Goal: Task Accomplishment & Management: Complete application form

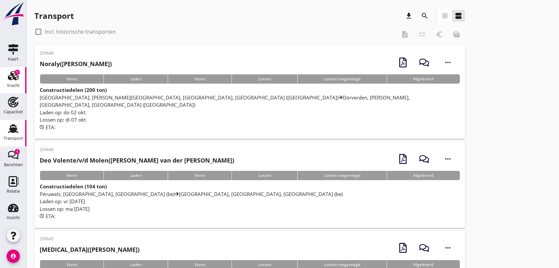
click at [11, 75] on use at bounding box center [13, 75] width 11 height 9
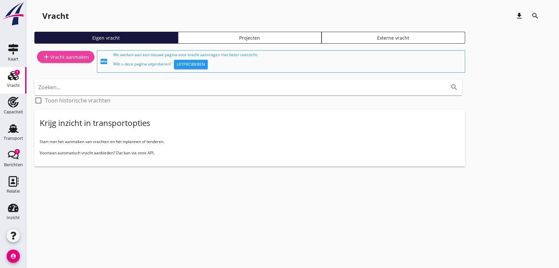
click at [49, 54] on icon "add" at bounding box center [46, 57] width 8 height 8
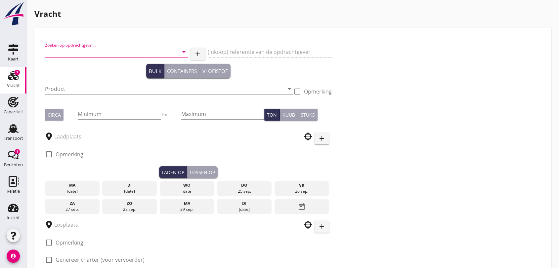
click at [114, 48] on input "Zoeken op opdrachtgever..." at bounding box center [107, 52] width 124 height 11
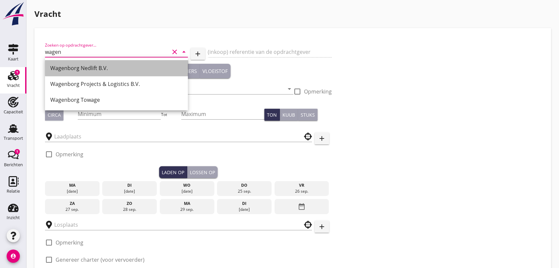
drag, startPoint x: 93, startPoint y: 69, endPoint x: 157, endPoint y: 60, distance: 63.9
click at [94, 69] on div "Wagenborg Nedlift B.V." at bounding box center [116, 68] width 132 height 8
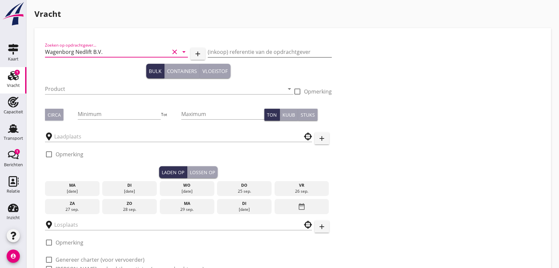
type input "Wagenborg Nedlift B.V."
click at [234, 56] on input "(inkoop) referentie van de opdrachtgever" at bounding box center [270, 52] width 124 height 11
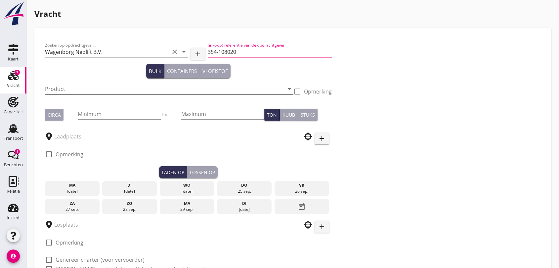
type input "354-108020"
click at [86, 86] on input "Product" at bounding box center [164, 89] width 239 height 11
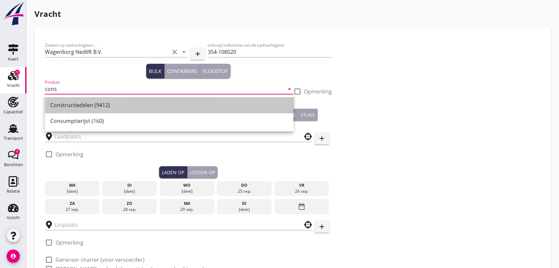
drag, startPoint x: 101, startPoint y: 107, endPoint x: 129, endPoint y: 98, distance: 29.2
click at [103, 105] on div "Constructiedelen (9412)" at bounding box center [169, 105] width 238 height 8
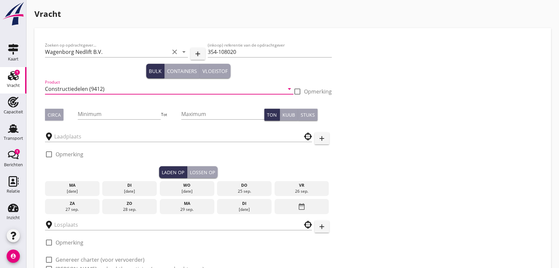
type input "Constructiedelen (9412)"
click at [297, 90] on div at bounding box center [297, 91] width 11 height 11
checkbox input "true"
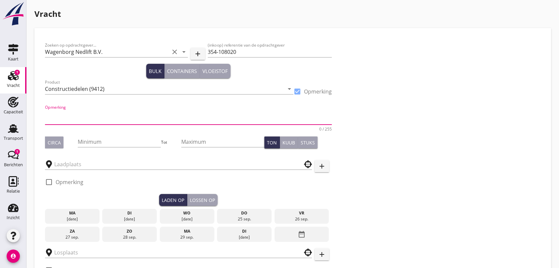
click at [67, 116] on textarea "Opmerking" at bounding box center [188, 117] width 287 height 16
type textarea "1 x LBH 15,50x5,60x5,26 m/30 ton en 1 x LBH 24,50x3,70x3,80 m/45 ton"
drag, startPoint x: 58, startPoint y: 143, endPoint x: 68, endPoint y: 141, distance: 9.7
click at [64, 141] on div "Circa" at bounding box center [61, 143] width 33 height 12
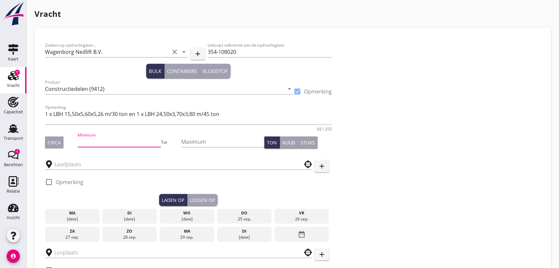
drag, startPoint x: 96, startPoint y: 140, endPoint x: 99, endPoint y: 138, distance: 3.7
click at [97, 140] on input "Minimum" at bounding box center [119, 142] width 83 height 11
type input "75"
click at [96, 167] on input "text" at bounding box center [173, 164] width 239 height 11
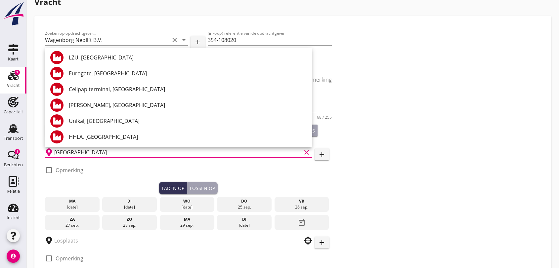
scroll to position [85, 0]
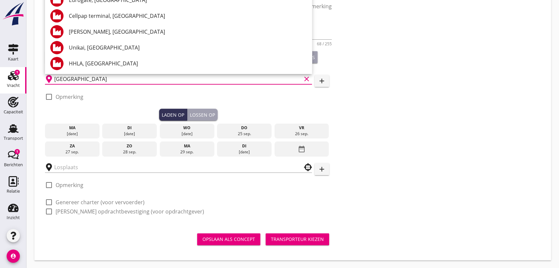
click at [114, 83] on input "[GEOGRAPHIC_DATA]" at bounding box center [177, 79] width 247 height 11
type input "[GEOGRAPHIC_DATA]"
click at [49, 96] on div at bounding box center [48, 96] width 11 height 11
checkbox input "true"
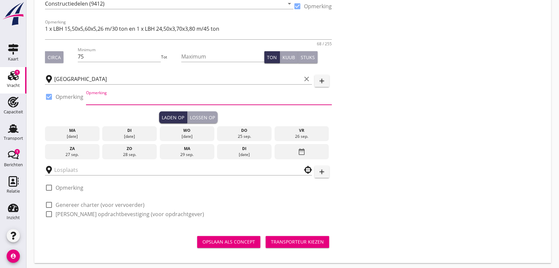
click at [106, 101] on input "Opmerking" at bounding box center [209, 99] width 246 height 11
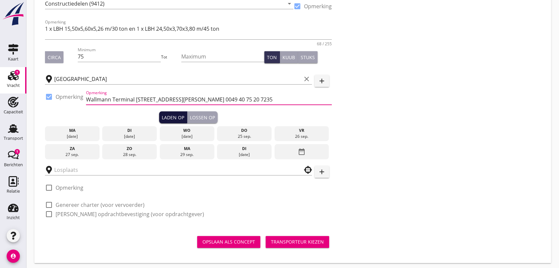
type input "Wallmann Terminal [STREET_ADDRESS][PERSON_NAME] 0049 40 75 20 7235"
click at [170, 118] on div "Laden op" at bounding box center [173, 117] width 23 height 7
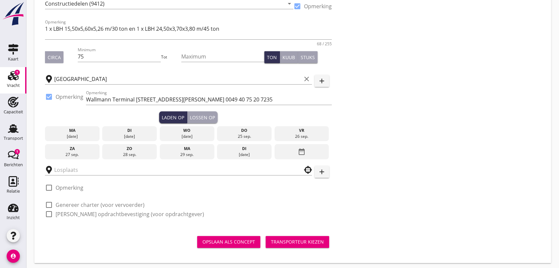
click at [304, 151] on icon "date_range" at bounding box center [302, 152] width 8 height 12
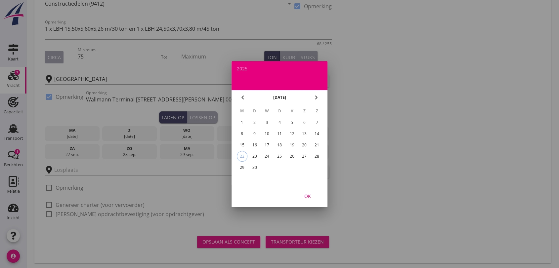
click at [241, 167] on div "29" at bounding box center [242, 167] width 11 height 11
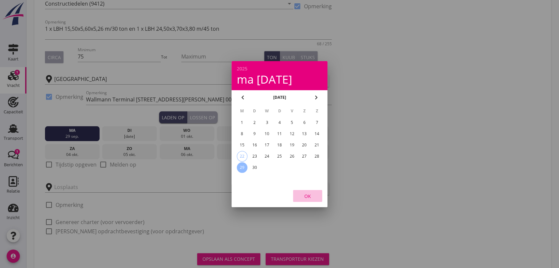
drag, startPoint x: 308, startPoint y: 194, endPoint x: 295, endPoint y: 192, distance: 13.1
click at [308, 194] on div "OK" at bounding box center [308, 196] width 19 height 7
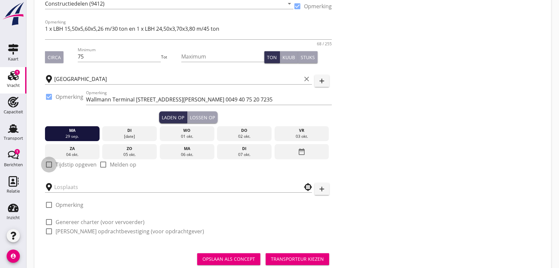
click at [50, 163] on div at bounding box center [48, 164] width 11 height 11
checkbox input "true"
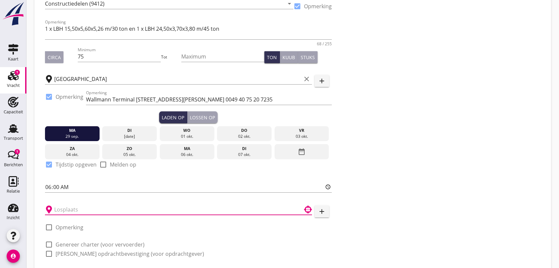
click at [147, 210] on input "text" at bounding box center [173, 210] width 239 height 11
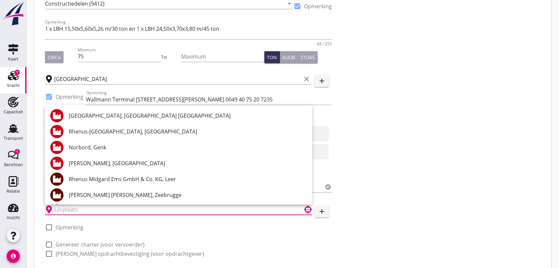
click at [448, 167] on div "Zoeken op opdrachtgever... Wagenborg Nedlift B.V. clear arrow_drop_down add (in…" at bounding box center [292, 109] width 501 height 313
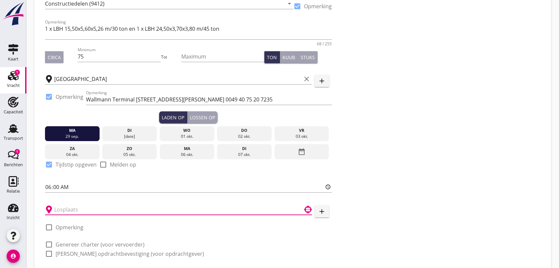
click at [83, 212] on input "text" at bounding box center [173, 210] width 239 height 11
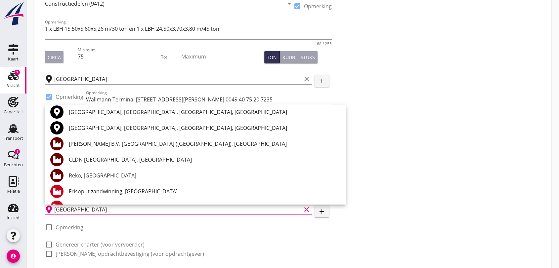
scroll to position [0, 0]
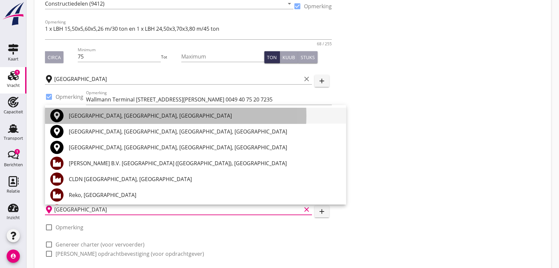
click at [132, 115] on div "[GEOGRAPHIC_DATA], [GEOGRAPHIC_DATA], [GEOGRAPHIC_DATA]" at bounding box center [205, 116] width 272 height 8
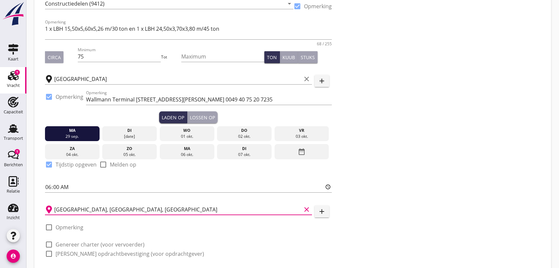
type input "[GEOGRAPHIC_DATA], [GEOGRAPHIC_DATA], [GEOGRAPHIC_DATA]"
click at [49, 226] on div at bounding box center [48, 227] width 11 height 11
checkbox input "true"
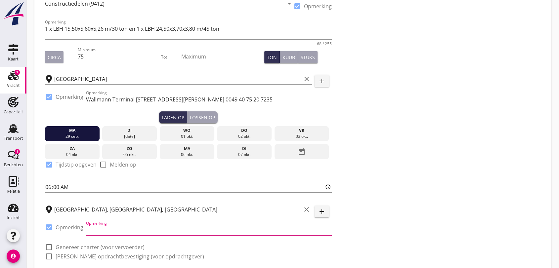
click at [135, 231] on input "Opmerking" at bounding box center [209, 230] width 246 height 11
drag, startPoint x: 221, startPoint y: 235, endPoint x: 217, endPoint y: 234, distance: 3.5
click at [218, 234] on div "Opmerking Hebo / Werkhaven [STREET_ADDRESS] -" at bounding box center [209, 230] width 246 height 11
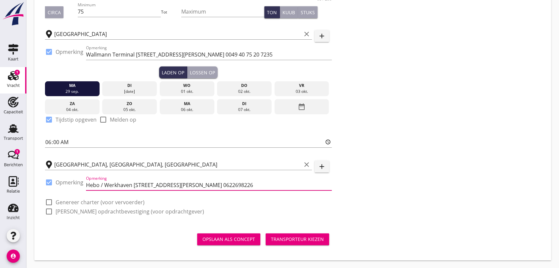
type input "Hebo / Werkhaven [STREET_ADDRESS][PERSON_NAME] 0622698226"
drag, startPoint x: 47, startPoint y: 202, endPoint x: 53, endPoint y: 214, distance: 13.6
click at [47, 202] on div at bounding box center [48, 202] width 11 height 11
checkbox input "true"
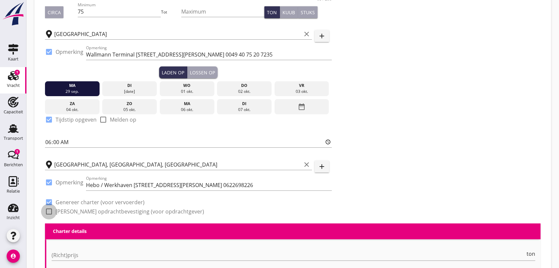
click at [50, 212] on div at bounding box center [48, 211] width 11 height 11
checkbox input "true"
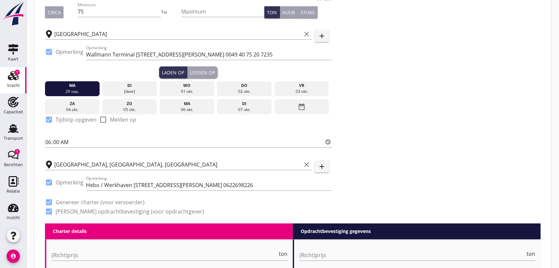
scroll to position [241, 0]
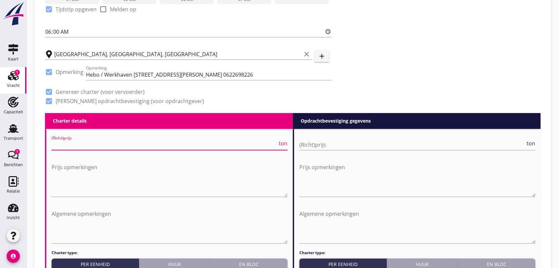
click at [164, 142] on input "(Richt)prijs" at bounding box center [165, 145] width 226 height 11
type input "27000"
click at [326, 144] on input "(Richt)prijs" at bounding box center [413, 145] width 226 height 11
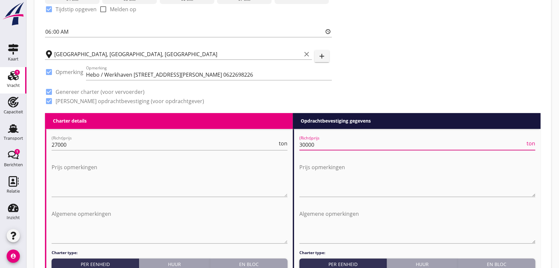
scroll to position [388, 0]
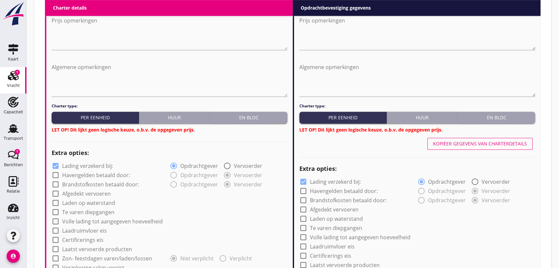
type input "30000"
click at [265, 121] on button "En bloc" at bounding box center [248, 118] width 77 height 12
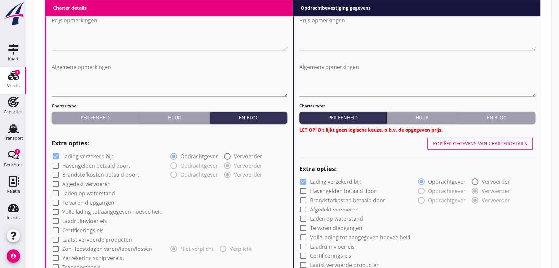
click at [502, 120] on div "En bloc" at bounding box center [497, 117] width 72 height 7
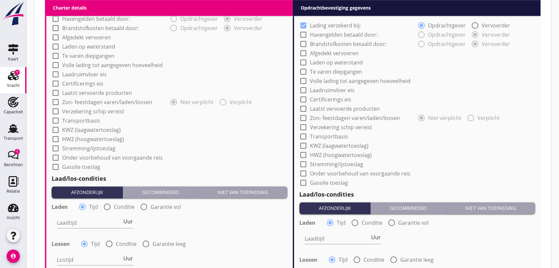
scroll to position [645, 0]
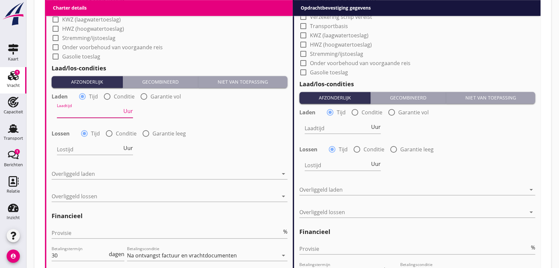
click at [80, 113] on input "Laadtijd" at bounding box center [89, 112] width 65 height 11
type input "12"
click at [64, 149] on input "Lostijd" at bounding box center [89, 149] width 65 height 11
type input "12"
click at [333, 128] on input "Laadtijd" at bounding box center [337, 128] width 65 height 11
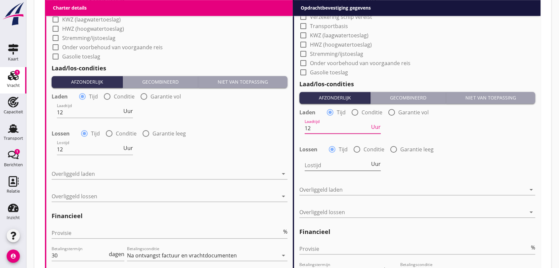
type input "12"
click at [305, 162] on input "Lostijd" at bounding box center [337, 165] width 65 height 11
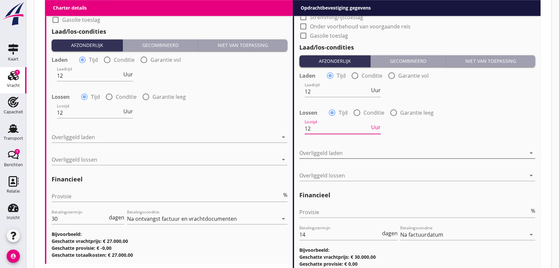
type input "12"
click at [530, 155] on icon "arrow_drop_down" at bounding box center [532, 153] width 8 height 8
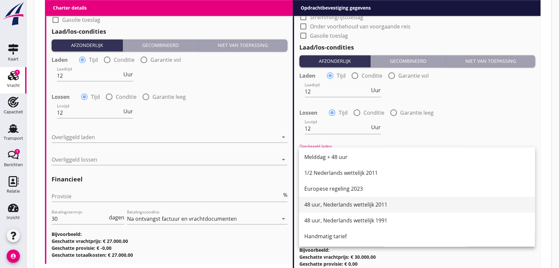
scroll to position [739, 0]
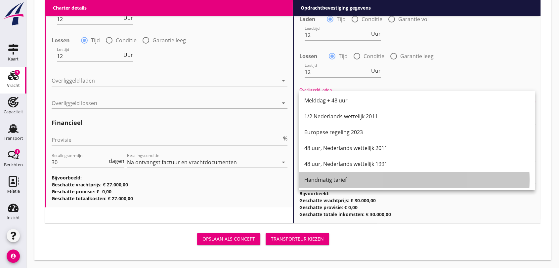
click at [333, 183] on div "Handmatig tarief" at bounding box center [416, 180] width 225 height 8
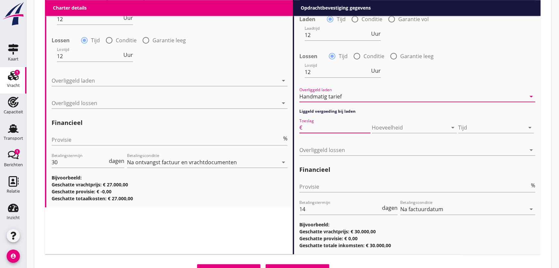
click at [326, 127] on input "Toeslag" at bounding box center [337, 127] width 67 height 11
type input "100"
click at [532, 127] on icon "arrow_drop_down" at bounding box center [530, 128] width 8 height 8
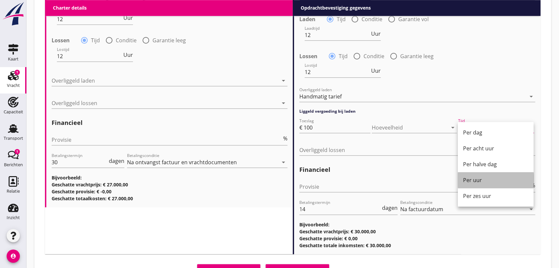
click at [475, 179] on div "Per uur" at bounding box center [495, 180] width 65 height 8
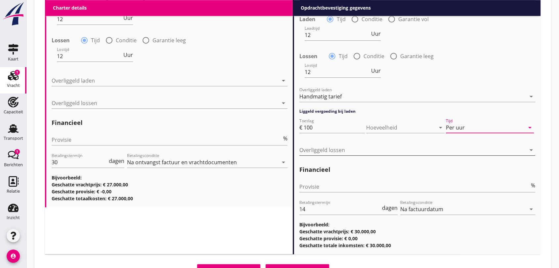
click at [532, 152] on icon "arrow_drop_down" at bounding box center [532, 150] width 8 height 8
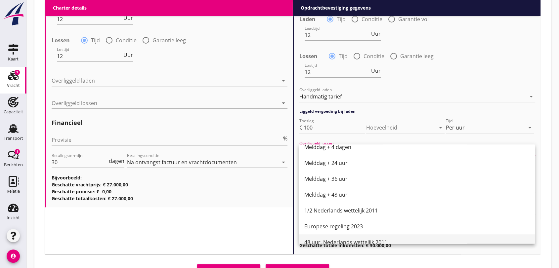
scroll to position [335, 0]
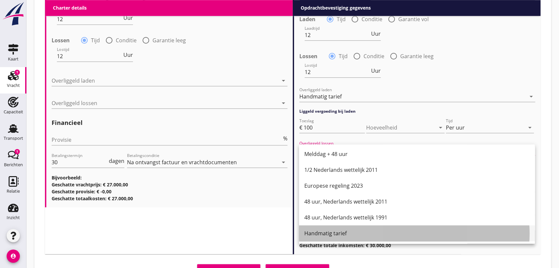
drag, startPoint x: 330, startPoint y: 234, endPoint x: 331, endPoint y: 229, distance: 5.4
click at [330, 234] on div "Handmatig tarief" at bounding box center [416, 234] width 225 height 8
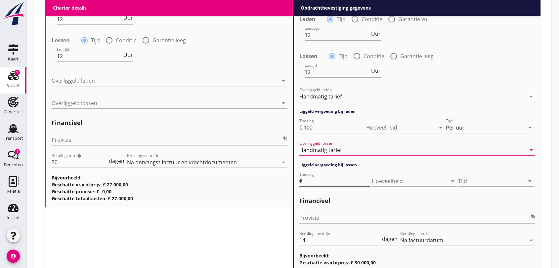
click at [330, 181] on input "Toeslag" at bounding box center [337, 181] width 67 height 11
type input "100"
click at [531, 181] on icon "arrow_drop_down" at bounding box center [530, 181] width 8 height 8
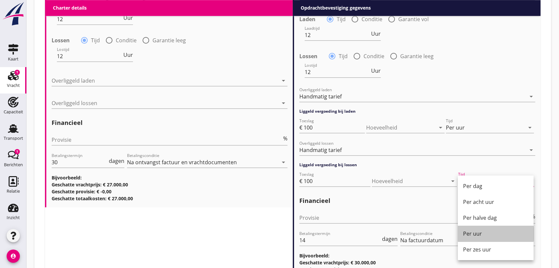
drag, startPoint x: 472, startPoint y: 231, endPoint x: 450, endPoint y: 227, distance: 21.8
click at [472, 231] on div "Per uur" at bounding box center [495, 234] width 65 height 8
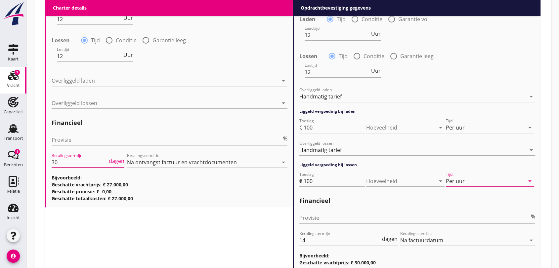
click at [63, 164] on input "30" at bounding box center [80, 162] width 56 height 11
type input "3"
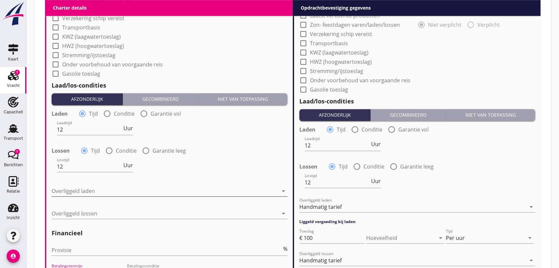
type input "14"
click at [280, 193] on icon "arrow_drop_down" at bounding box center [284, 191] width 8 height 8
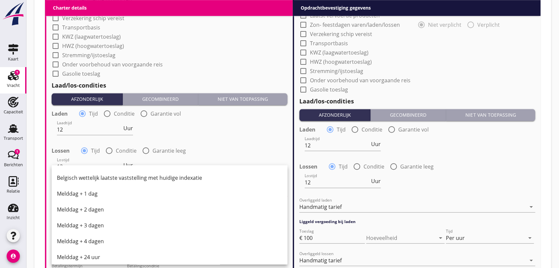
scroll to position [335, 0]
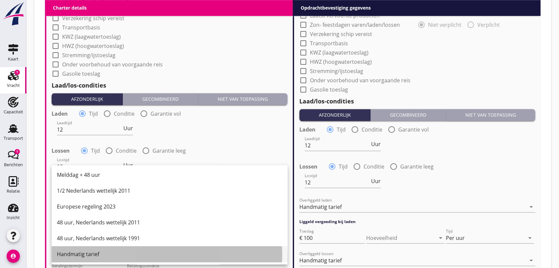
click at [90, 252] on div "Handmatig tarief" at bounding box center [169, 255] width 225 height 8
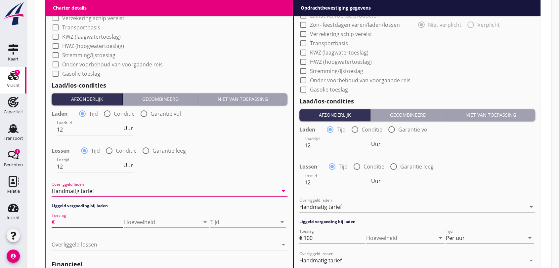
click at [96, 219] on input "Toeslag" at bounding box center [89, 222] width 67 height 11
type input "100"
click at [281, 221] on icon "arrow_drop_down" at bounding box center [282, 222] width 8 height 8
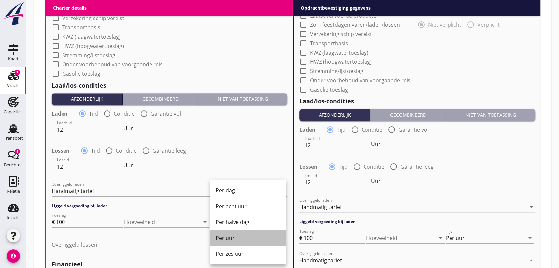
click at [227, 239] on div "Per uur" at bounding box center [248, 238] width 65 height 8
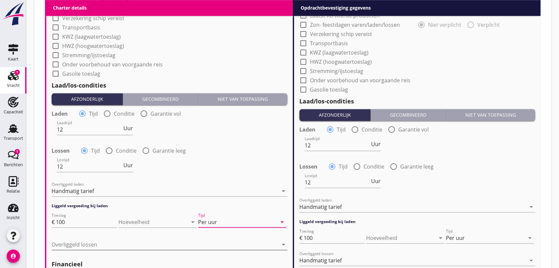
click at [135, 245] on div at bounding box center [165, 245] width 227 height 11
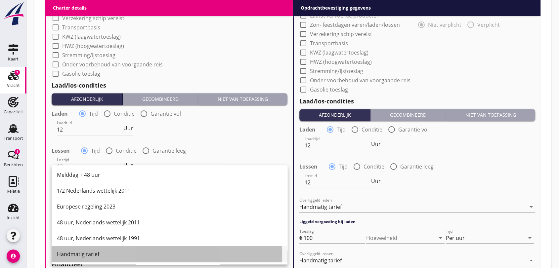
click at [71, 256] on div "Handmatig tarief" at bounding box center [169, 255] width 225 height 8
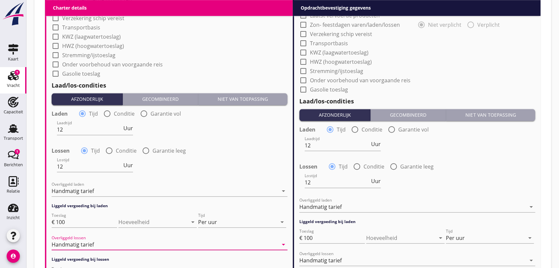
scroll to position [702, 0]
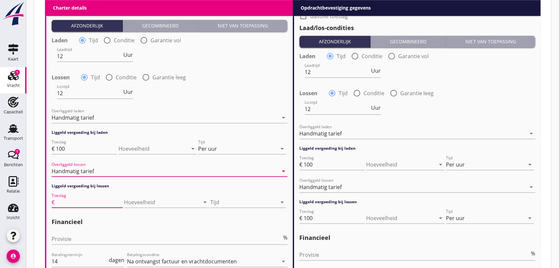
click at [93, 200] on input "Toeslag" at bounding box center [89, 202] width 67 height 11
type input "100"
click at [281, 200] on icon "arrow_drop_down" at bounding box center [282, 203] width 8 height 8
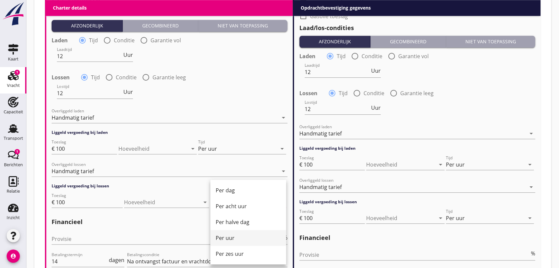
click at [233, 239] on div "Per uur" at bounding box center [248, 238] width 65 height 8
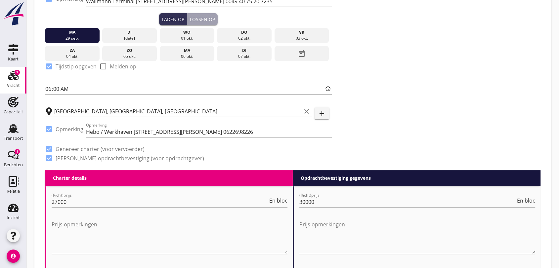
scroll to position [257, 0]
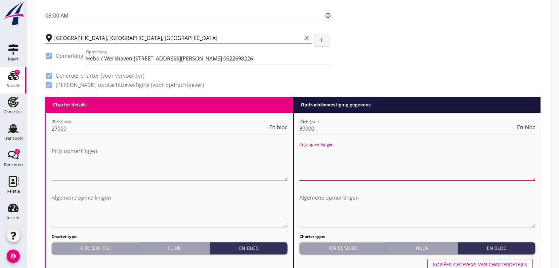
click at [328, 170] on textarea "Prijs opmerkingen" at bounding box center [418, 163] width 236 height 35
type textarea "Stremmingsgeld € 65,= per uur"
click at [86, 156] on textarea "Prijs opmerkingen" at bounding box center [170, 163] width 236 height 35
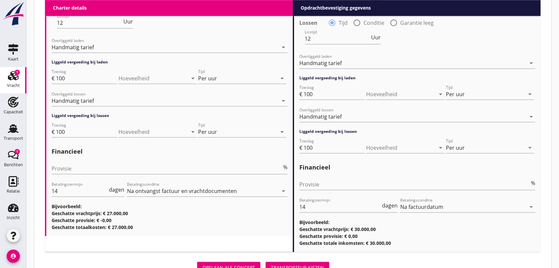
scroll to position [801, 0]
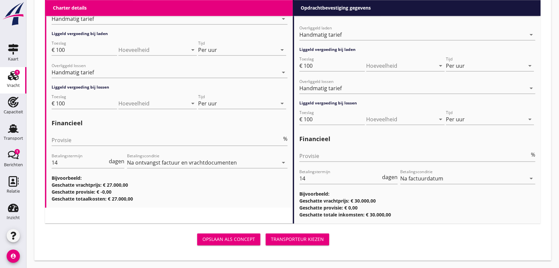
type textarea "Stremmingsgeld € 60,= per uur"
click at [294, 237] on div "Transporteur kiezen" at bounding box center [297, 239] width 53 height 7
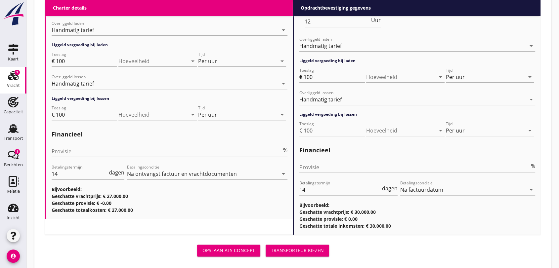
scroll to position [812, 0]
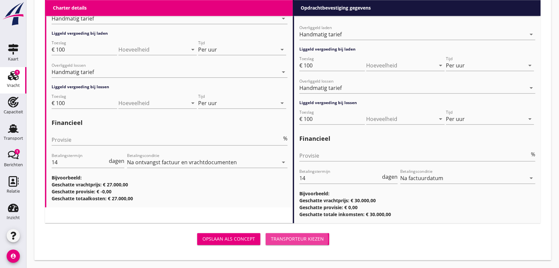
click at [305, 239] on div "Transporteur kiezen" at bounding box center [297, 239] width 53 height 7
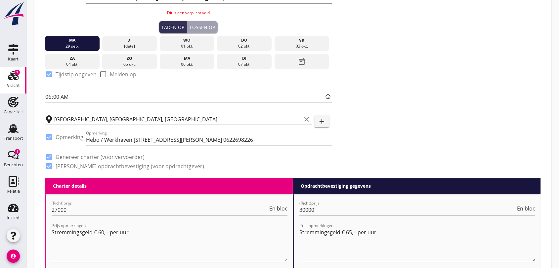
scroll to position [77, 0]
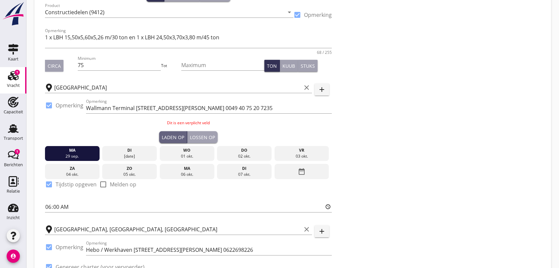
drag, startPoint x: 179, startPoint y: 134, endPoint x: 235, endPoint y: 155, distance: 60.3
click at [180, 134] on div "Laden op" at bounding box center [173, 137] width 23 height 7
click at [300, 168] on icon "date_range" at bounding box center [302, 172] width 8 height 12
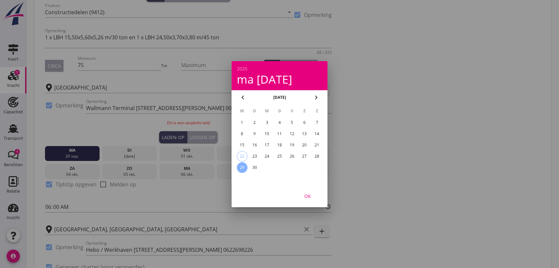
click at [243, 167] on div "29" at bounding box center [242, 167] width 11 height 11
click at [308, 195] on div "OK" at bounding box center [308, 196] width 19 height 7
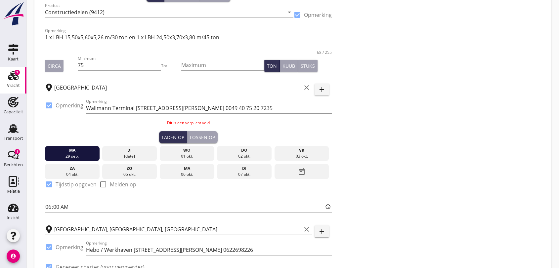
click at [202, 138] on div "Lossen op" at bounding box center [202, 137] width 25 height 7
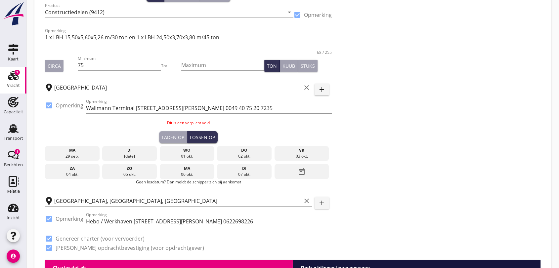
click at [304, 171] on icon "date_range" at bounding box center [302, 172] width 8 height 12
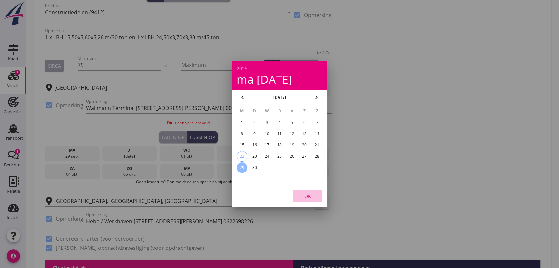
click at [308, 195] on div "OK" at bounding box center [308, 196] width 19 height 7
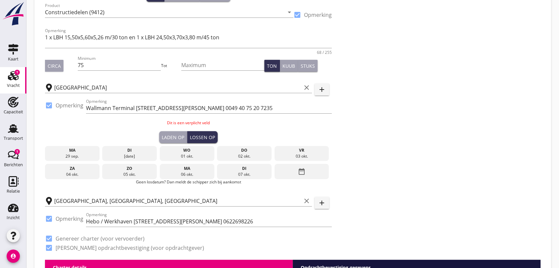
click at [304, 171] on icon "date_range" at bounding box center [302, 172] width 8 height 12
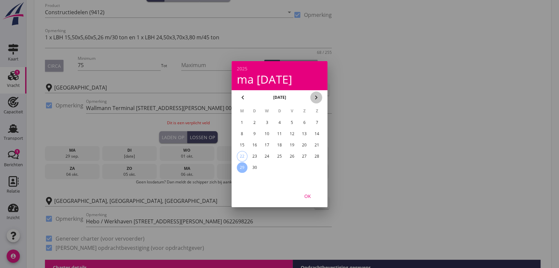
click at [319, 97] on icon "chevron_right" at bounding box center [316, 98] width 8 height 8
click at [254, 134] on div "7" at bounding box center [255, 134] width 11 height 11
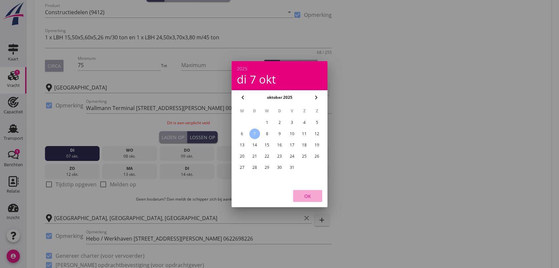
click at [309, 197] on div "OK" at bounding box center [308, 196] width 19 height 7
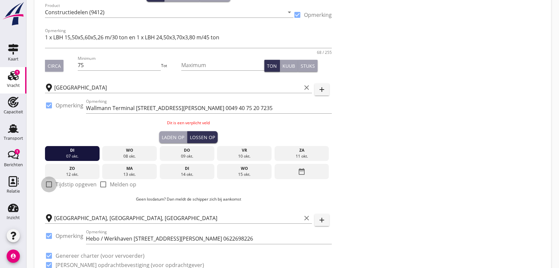
click at [53, 183] on div at bounding box center [48, 184] width 11 height 11
checkbox input "true"
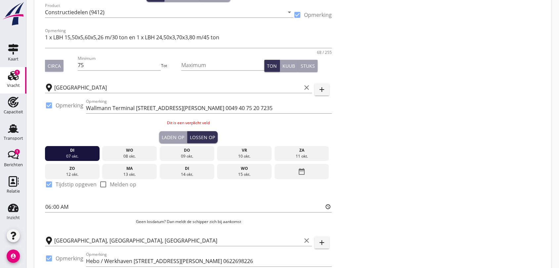
click at [404, 162] on div "Zoeken op opdrachtgever... Wagenborg Nedlift B.V. clear arrow_drop_down add (in…" at bounding box center [292, 131] width 501 height 338
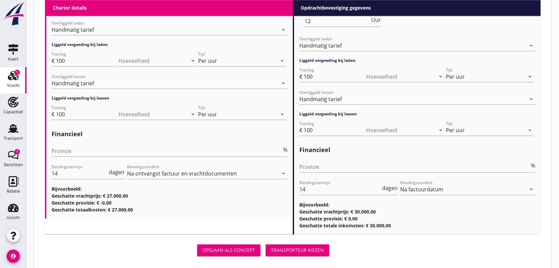
scroll to position [823, 0]
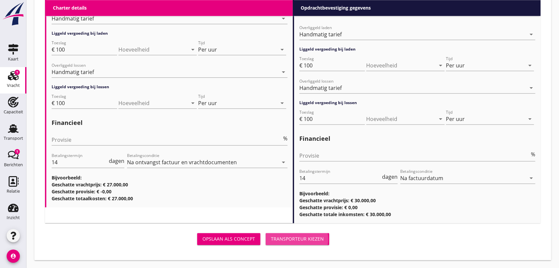
click at [303, 241] on div "Transporteur kiezen" at bounding box center [297, 239] width 53 height 7
click at [297, 238] on div "Transporteur kiezen" at bounding box center [297, 239] width 53 height 7
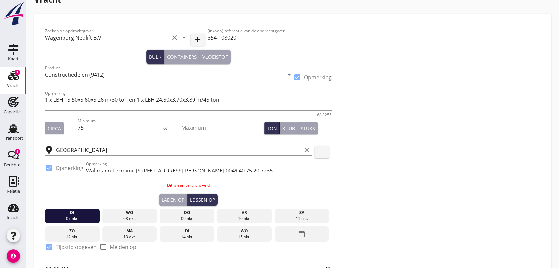
scroll to position [0, 0]
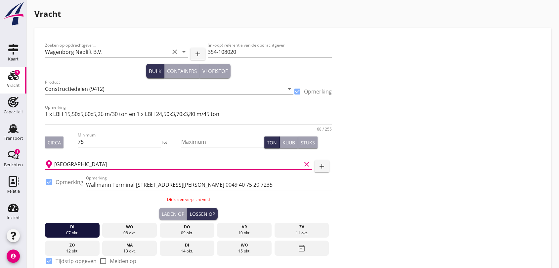
click at [173, 166] on input "[GEOGRAPHIC_DATA]" at bounding box center [177, 164] width 247 height 11
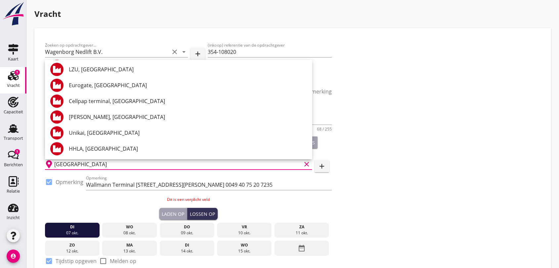
click at [400, 195] on div "Zoeken op opdrachtgever... Wagenborg Nedlift B.V. clear arrow_drop_down add (in…" at bounding box center [292, 208] width 501 height 338
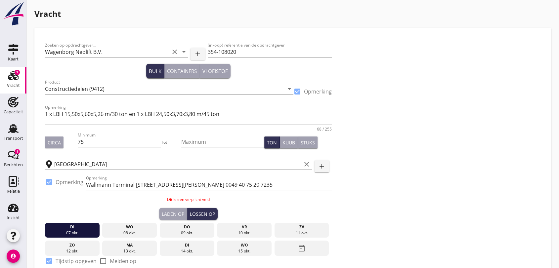
click at [371, 195] on div "Zoeken op opdrachtgever... Wagenborg Nedlift B.V. clear arrow_drop_down add (in…" at bounding box center [292, 208] width 501 height 338
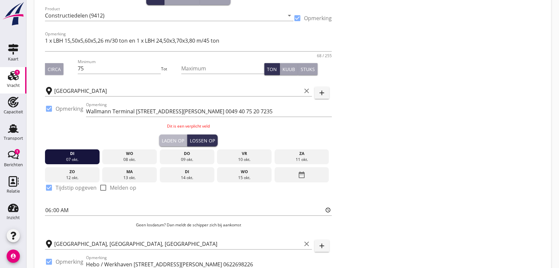
click at [170, 141] on div "Laden op" at bounding box center [173, 140] width 23 height 7
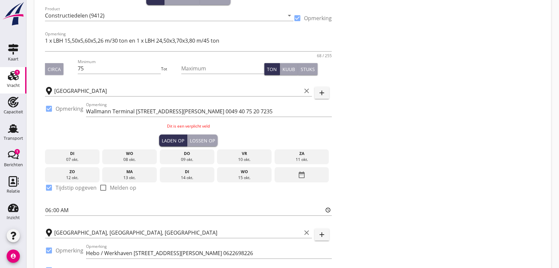
click at [302, 174] on icon "date_range" at bounding box center [302, 175] width 8 height 12
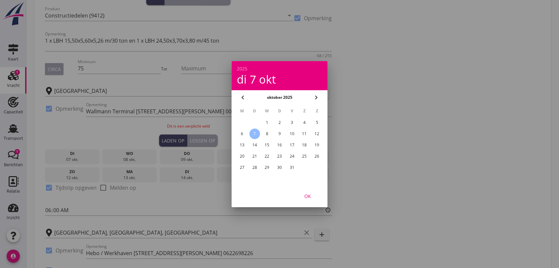
click at [246, 97] on icon "chevron_left" at bounding box center [243, 98] width 8 height 8
click at [242, 163] on div "29" at bounding box center [242, 167] width 11 height 11
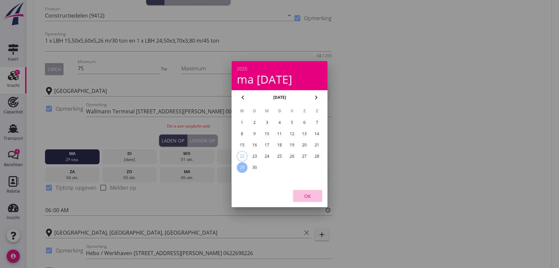
click at [309, 194] on div "OK" at bounding box center [308, 196] width 19 height 7
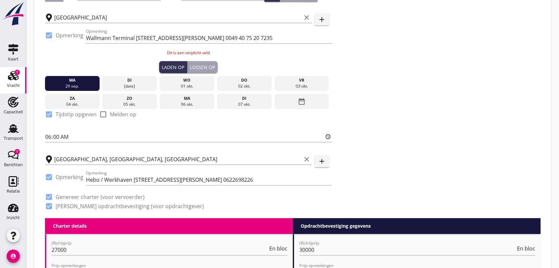
scroll to position [294, 0]
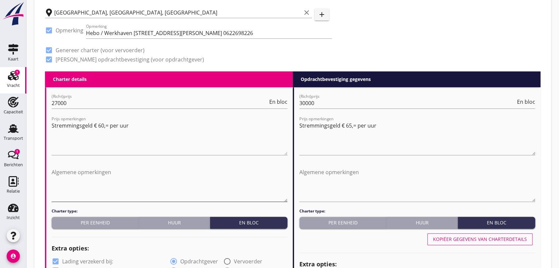
click at [168, 172] on textarea "Algemene opmerkingen" at bounding box center [170, 184] width 236 height 35
click at [220, 141] on textarea "Stremmingsgeld € 60,= per uur" at bounding box center [170, 137] width 236 height 35
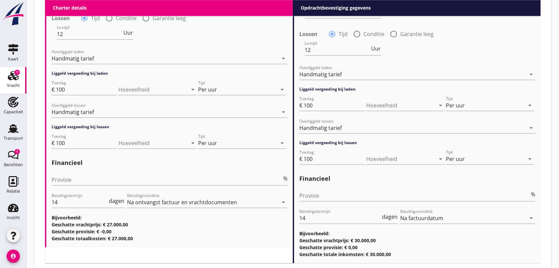
scroll to position [812, 0]
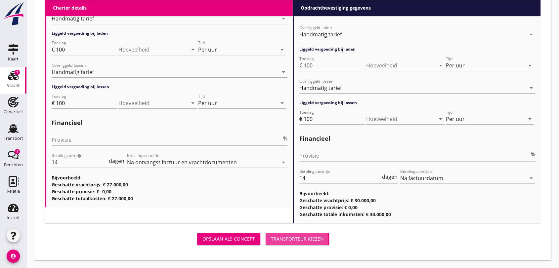
click at [283, 236] on div "Transporteur kiezen" at bounding box center [297, 239] width 53 height 7
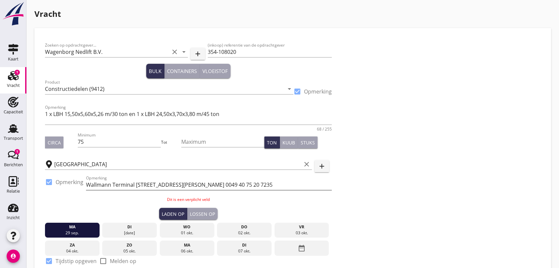
scroll to position [73, 0]
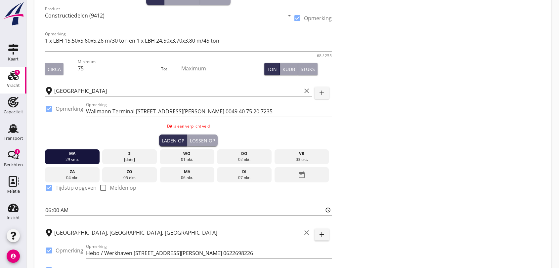
click at [11, 73] on use at bounding box center [13, 75] width 11 height 9
click at [10, 152] on icon "Berichten" at bounding box center [13, 155] width 11 height 11
click at [14, 75] on use at bounding box center [13, 75] width 11 height 9
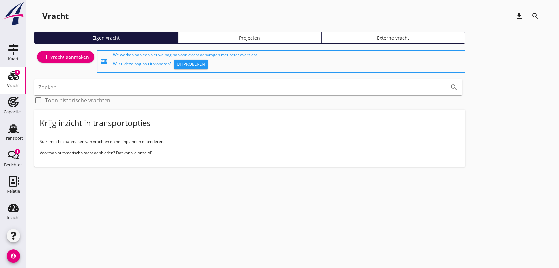
click at [11, 75] on icon "Vracht" at bounding box center [13, 75] width 11 height 11
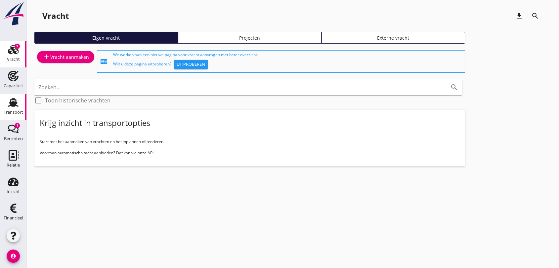
click at [8, 100] on use at bounding box center [13, 102] width 11 height 9
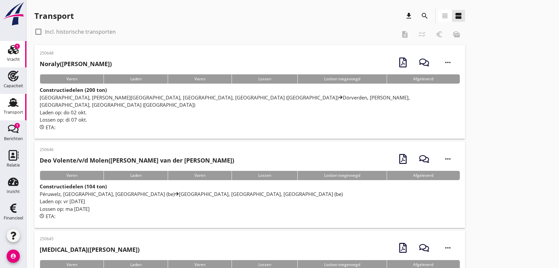
click at [12, 48] on icon "Vracht" at bounding box center [13, 49] width 11 height 11
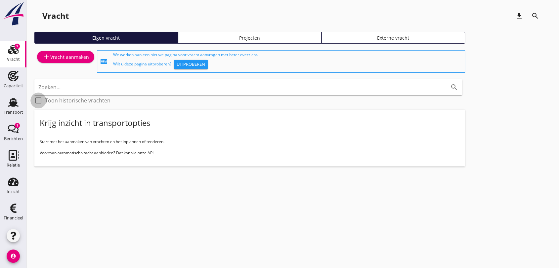
click at [40, 100] on div at bounding box center [38, 100] width 11 height 11
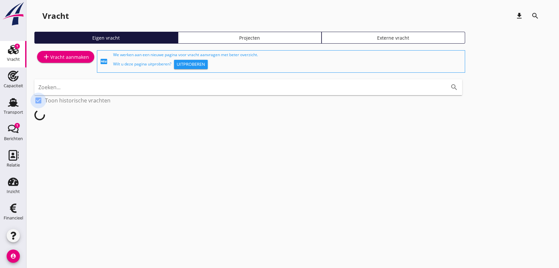
click at [38, 99] on div at bounding box center [38, 100] width 11 height 11
checkbox input "false"
click at [46, 54] on icon "add" at bounding box center [46, 57] width 8 height 8
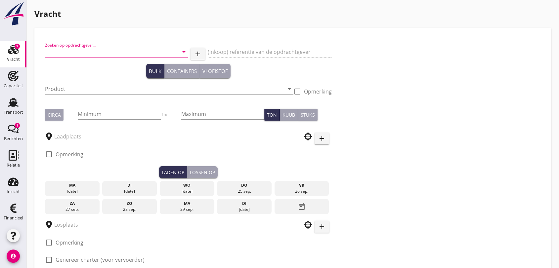
click at [100, 47] on input "Zoeken op opdrachtgever..." at bounding box center [107, 52] width 124 height 11
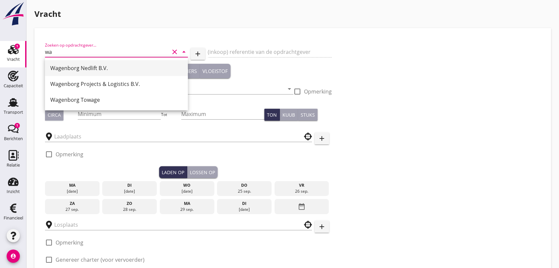
click at [69, 64] on div "Wagenborg Nedlift B.V." at bounding box center [116, 68] width 132 height 8
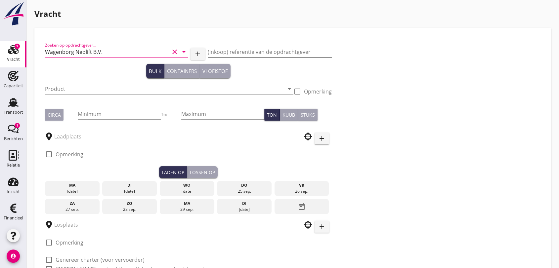
type input "Wagenborg Nedlift B.V."
click at [222, 47] on input "(inkoop) referentie van de opdrachtgever" at bounding box center [270, 52] width 124 height 11
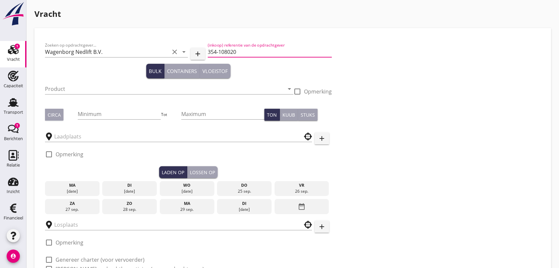
type input "354-108020"
click at [299, 90] on div at bounding box center [297, 91] width 11 height 11
checkbox input "true"
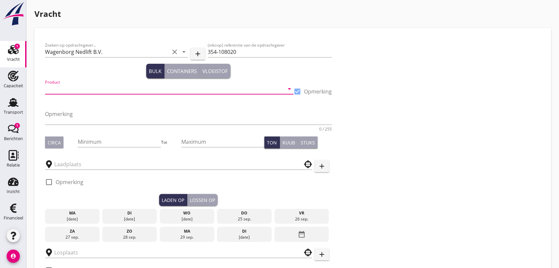
click at [52, 86] on input "Product" at bounding box center [164, 89] width 239 height 11
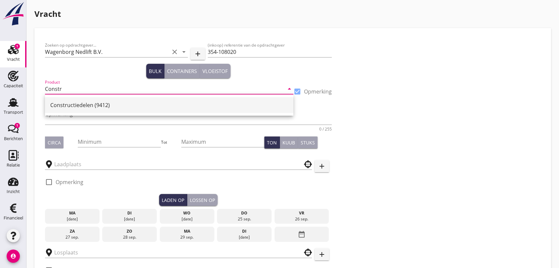
click at [82, 105] on div "Constructiedelen (9412)" at bounding box center [169, 105] width 238 height 8
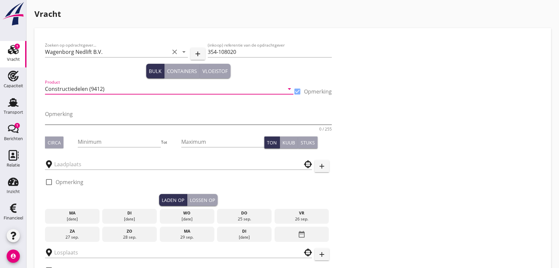
type input "Constructiedelen (9412)"
click at [81, 116] on textarea "Opmerking" at bounding box center [188, 117] width 287 height 16
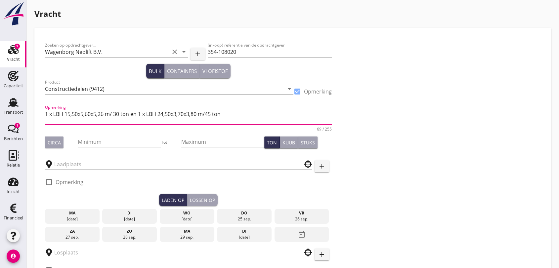
type textarea "1 x LBH 15,50x5,60x5,26 m/ 30 ton en 1 x LBH 24,50x3,70x3,80 m/45 ton"
click at [58, 141] on div "Circa" at bounding box center [54, 142] width 13 height 7
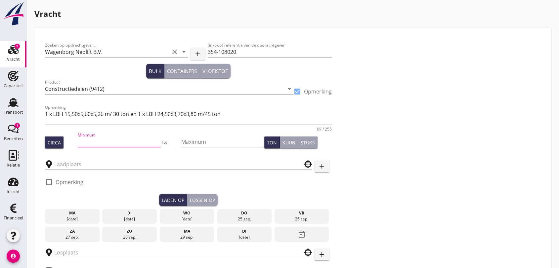
click at [113, 138] on input "Minimum" at bounding box center [119, 142] width 83 height 11
type input "75"
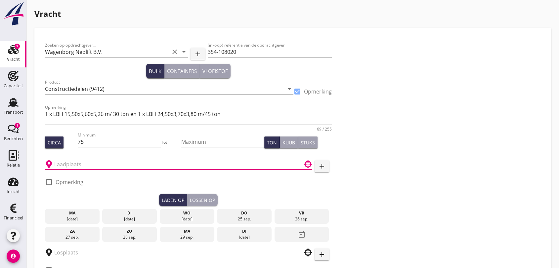
click at [88, 162] on input "text" at bounding box center [173, 164] width 239 height 11
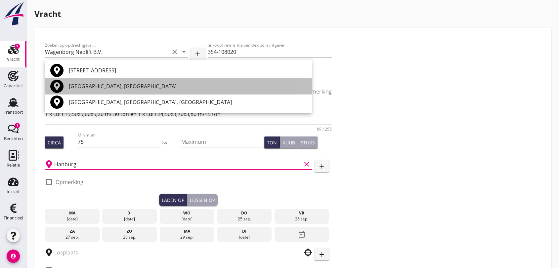
click at [79, 85] on div "[GEOGRAPHIC_DATA], [GEOGRAPHIC_DATA]" at bounding box center [188, 86] width 238 height 8
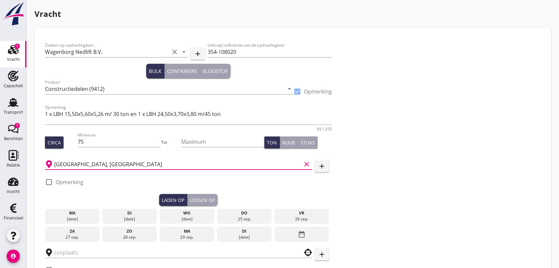
type input "[GEOGRAPHIC_DATA], [GEOGRAPHIC_DATA]"
click at [49, 180] on div at bounding box center [48, 182] width 11 height 11
checkbox input "true"
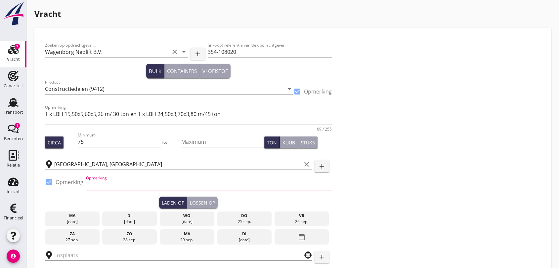
click at [103, 180] on input "Opmerking" at bounding box center [209, 185] width 246 height 11
type input "Wallmann Terminal [STREET_ADDRESS][PERSON_NAME] 0049 40 75 20 7235"
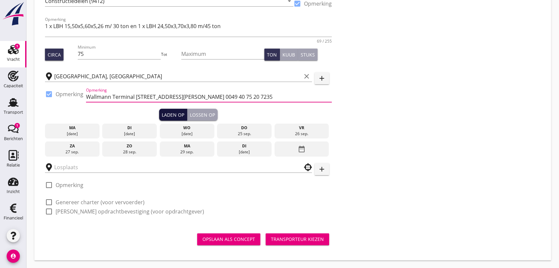
click at [164, 114] on div "Laden op" at bounding box center [173, 115] width 23 height 7
click at [300, 148] on icon "date_range" at bounding box center [302, 149] width 8 height 12
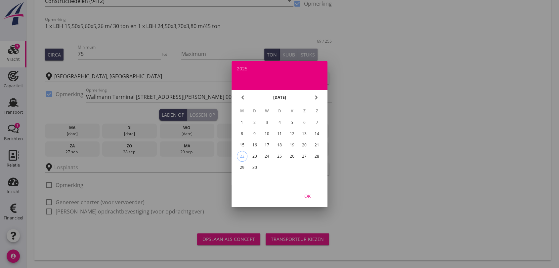
click at [242, 167] on div "29" at bounding box center [242, 167] width 11 height 11
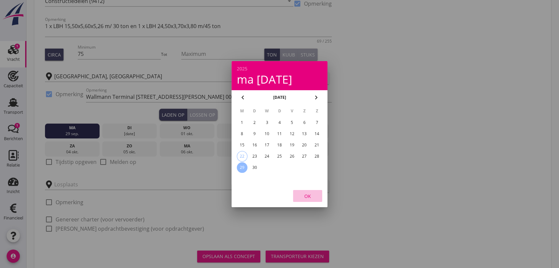
click at [309, 197] on div "OK" at bounding box center [308, 196] width 19 height 7
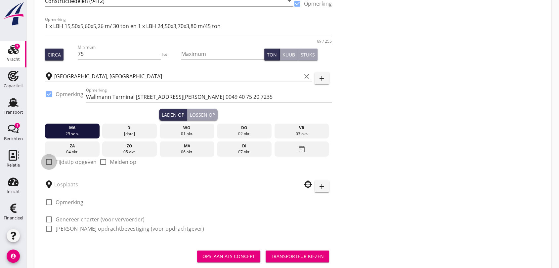
click at [47, 160] on div at bounding box center [48, 162] width 11 height 11
checkbox input "true"
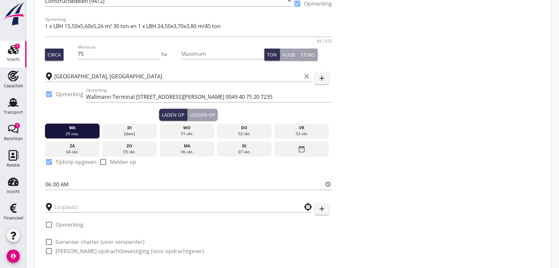
scroll to position [128, 0]
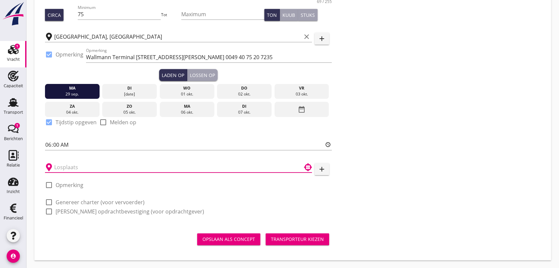
click at [87, 167] on input "text" at bounding box center [173, 167] width 239 height 11
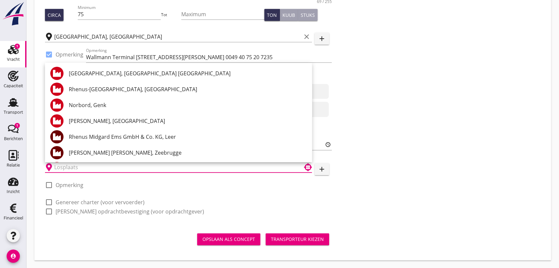
click at [360, 153] on div "Zoeken op opdrachtgever... Wagenborg Nedlift B.V. clear arrow_drop_down add (in…" at bounding box center [292, 67] width 501 height 313
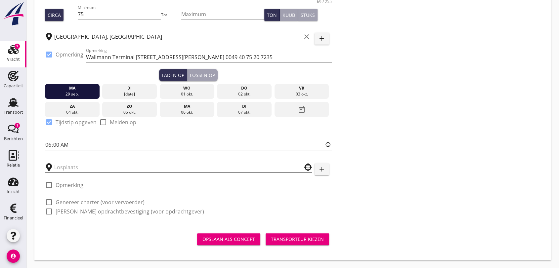
click at [87, 166] on input "text" at bounding box center [173, 167] width 239 height 11
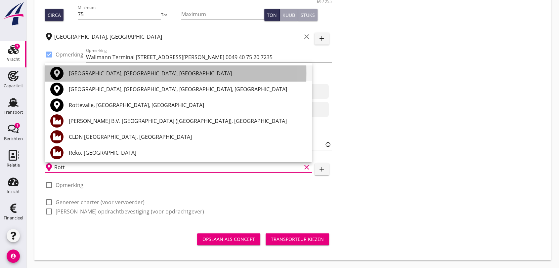
click at [110, 71] on div "[GEOGRAPHIC_DATA], [GEOGRAPHIC_DATA], [GEOGRAPHIC_DATA]" at bounding box center [188, 73] width 238 height 8
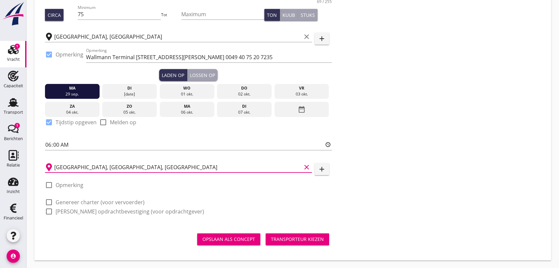
type input "[GEOGRAPHIC_DATA], [GEOGRAPHIC_DATA], [GEOGRAPHIC_DATA]"
click at [50, 183] on div at bounding box center [48, 185] width 11 height 11
checkbox input "true"
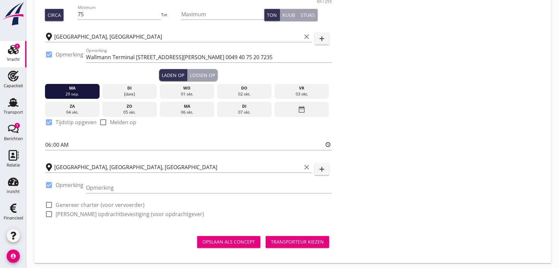
click at [154, 179] on div "Opmerking" at bounding box center [209, 189] width 246 height 21
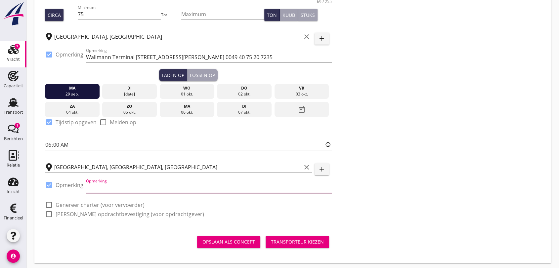
click at [127, 189] on input "Opmerking" at bounding box center [209, 188] width 246 height 11
type input "Hebo / Werkhaven [STREET_ADDRESS][PERSON_NAME] 0622698226"
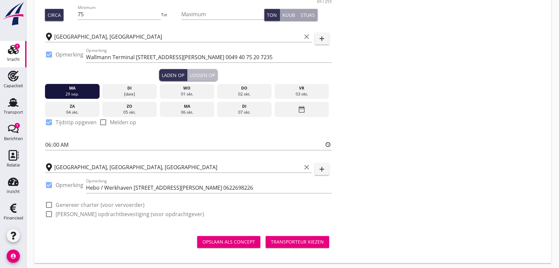
click at [203, 75] on div "Lossen op" at bounding box center [202, 75] width 25 height 7
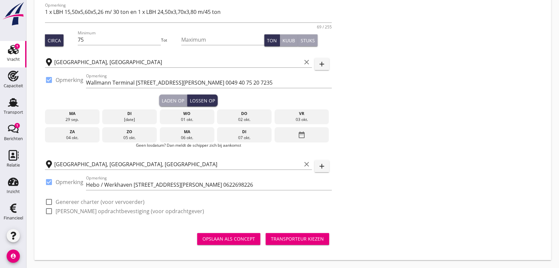
scroll to position [102, 0]
click at [300, 134] on icon "date_range" at bounding box center [302, 135] width 8 height 12
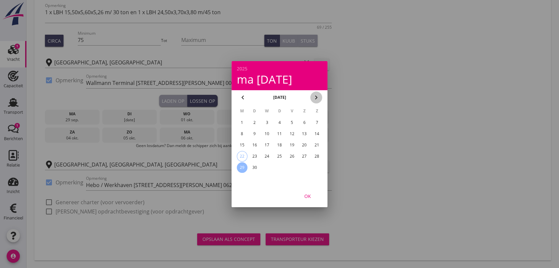
click at [317, 96] on icon "chevron_right" at bounding box center [316, 98] width 8 height 8
click at [255, 133] on div "7" at bounding box center [255, 134] width 11 height 11
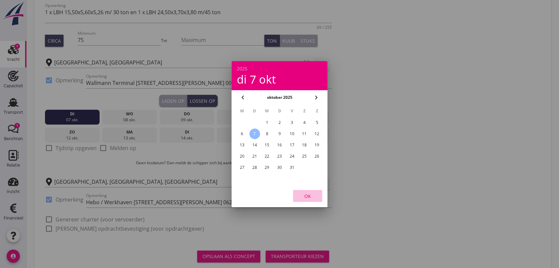
click at [308, 193] on div "OK" at bounding box center [308, 196] width 19 height 7
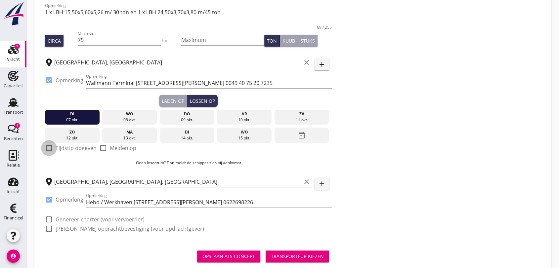
click at [45, 150] on div at bounding box center [48, 148] width 11 height 11
checkbox input "true"
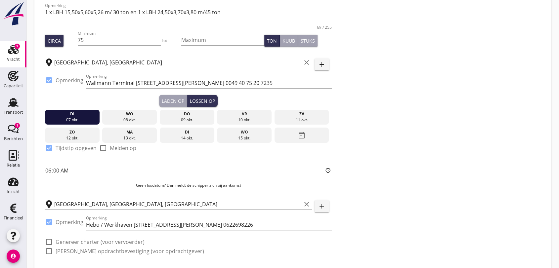
scroll to position [142, 0]
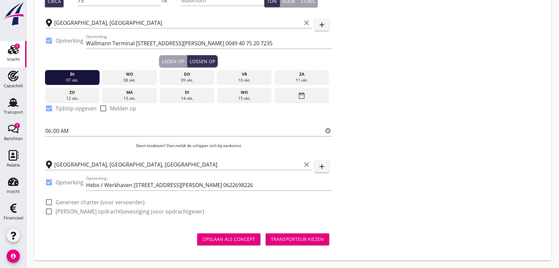
click at [124, 221] on div "Zoeken op opdrachtgever... Wagenborg Nedlift B.V. clear arrow_drop_down add (in…" at bounding box center [188, 60] width 292 height 327
drag, startPoint x: 51, startPoint y: 204, endPoint x: 49, endPoint y: 215, distance: 11.4
click at [51, 204] on div at bounding box center [48, 202] width 11 height 11
checkbox input "true"
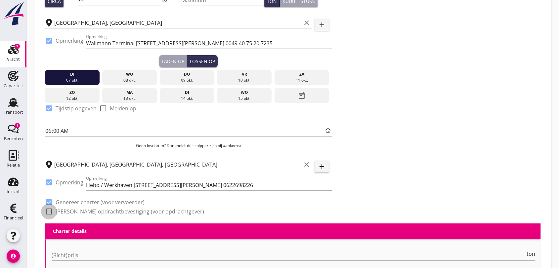
click at [49, 213] on div at bounding box center [48, 211] width 11 height 11
checkbox input "true"
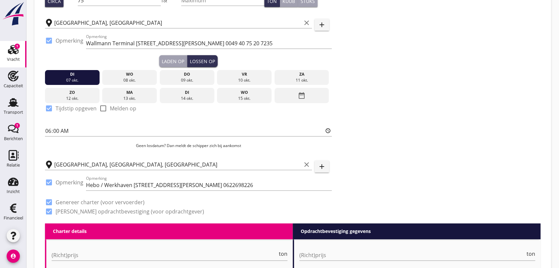
scroll to position [252, 0]
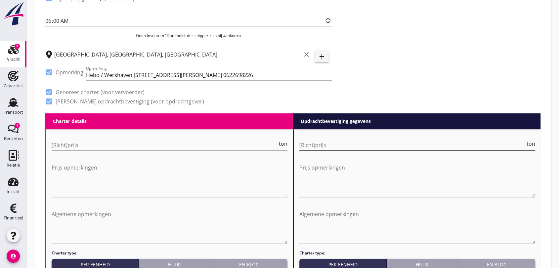
click at [318, 145] on input "(Richt)prijs" at bounding box center [413, 145] width 226 height 11
type input "30000"
click at [75, 145] on input "(Richt)prijs" at bounding box center [165, 145] width 226 height 11
type input "27000"
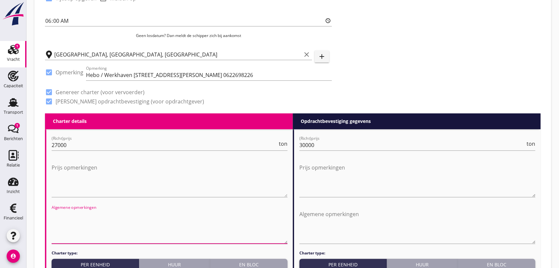
click at [136, 228] on textarea "Algemene opmerkingen" at bounding box center [170, 226] width 236 height 35
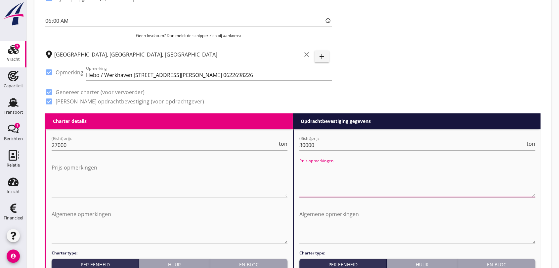
click at [310, 167] on textarea "Prijs opmerkingen" at bounding box center [418, 179] width 236 height 35
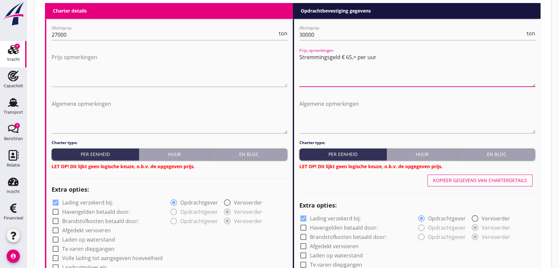
scroll to position [399, 0]
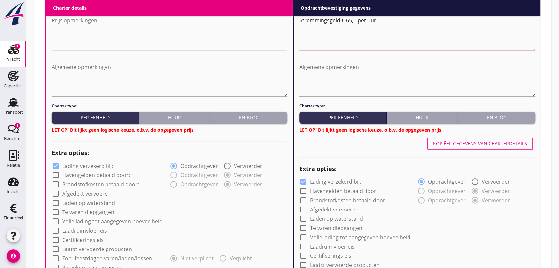
type textarea "Stremmingsgeld € 65,= per uur"
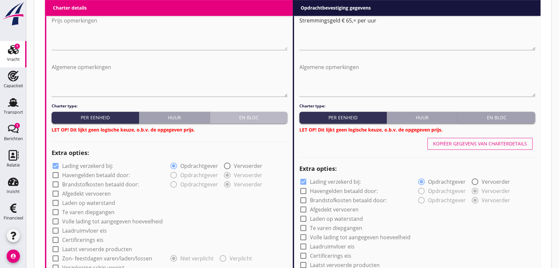
click at [248, 115] on div "En bloc" at bounding box center [249, 117] width 72 height 7
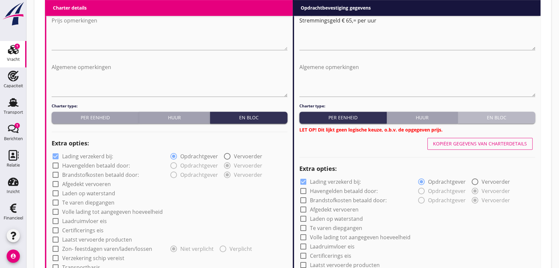
click at [488, 115] on div "En bloc" at bounding box center [497, 117] width 72 height 7
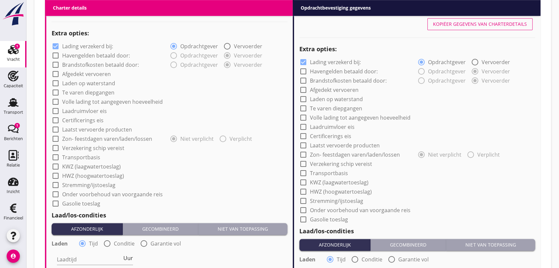
scroll to position [583, 0]
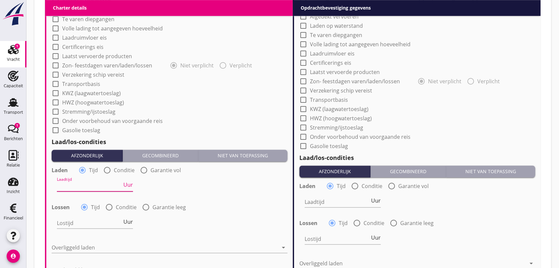
click at [71, 185] on input "Laadtijd" at bounding box center [89, 186] width 65 height 11
type input "12"
click at [64, 219] on input "Lostijd" at bounding box center [89, 223] width 65 height 11
type input "12"
click at [321, 201] on input "Laadtijd" at bounding box center [337, 202] width 65 height 11
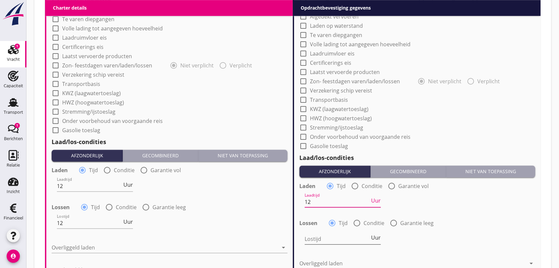
type input "12"
click at [308, 237] on input "Lostijd" at bounding box center [337, 239] width 65 height 11
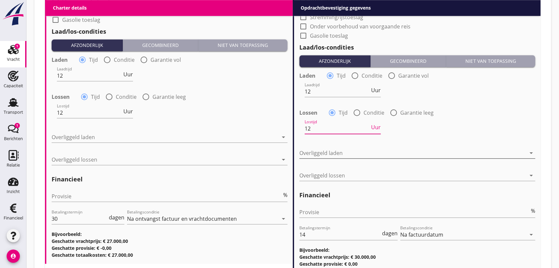
type input "12"
click at [530, 154] on icon "arrow_drop_down" at bounding box center [532, 153] width 8 height 8
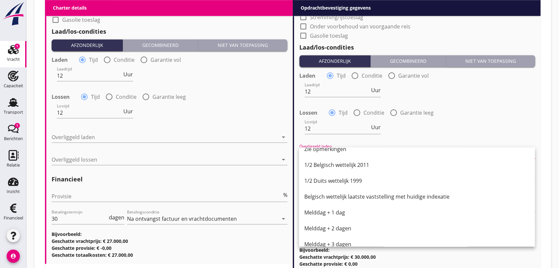
scroll to position [335, 0]
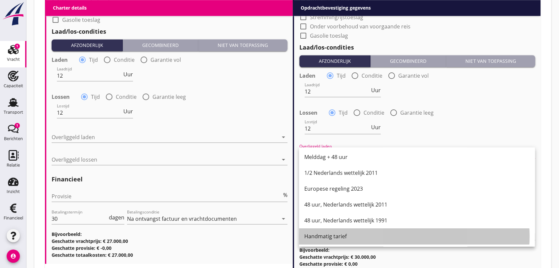
drag, startPoint x: 342, startPoint y: 239, endPoint x: 358, endPoint y: 202, distance: 40.2
click at [342, 239] on div "Handmatig tarief" at bounding box center [416, 237] width 225 height 8
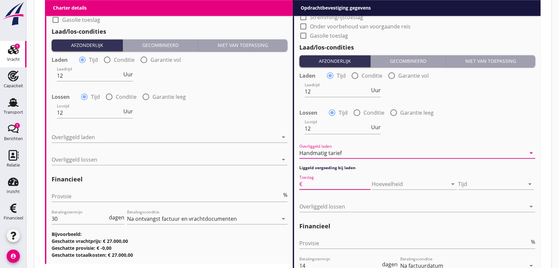
click at [345, 181] on input "Toeslag" at bounding box center [337, 184] width 67 height 11
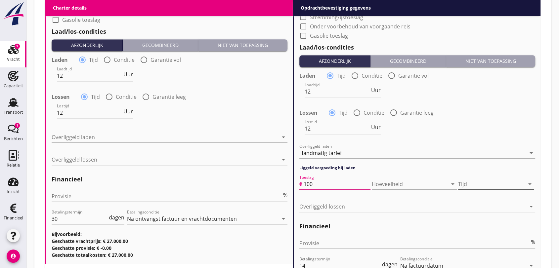
type input "100"
click at [532, 179] on div "Tijd arrow_drop_down" at bounding box center [496, 184] width 76 height 11
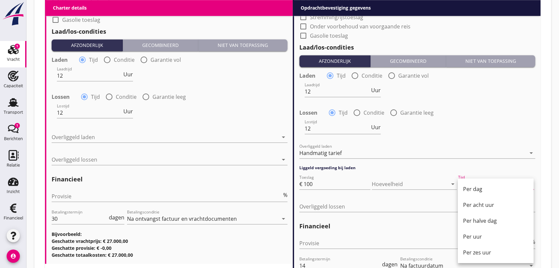
click at [516, 180] on div "Per dag Per acht uur Per halve dag Per uur Per zes uur" at bounding box center [496, 221] width 76 height 85
click at [480, 238] on div "Per uur" at bounding box center [495, 237] width 65 height 8
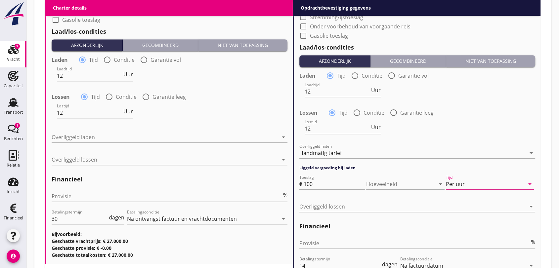
click at [532, 208] on icon "arrow_drop_down" at bounding box center [532, 207] width 8 height 8
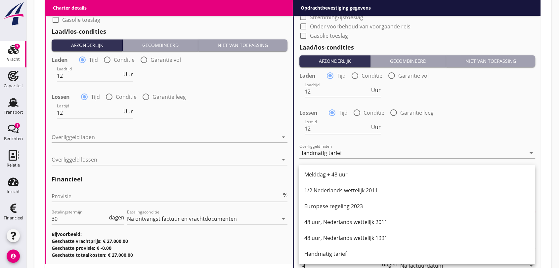
scroll to position [781, 0]
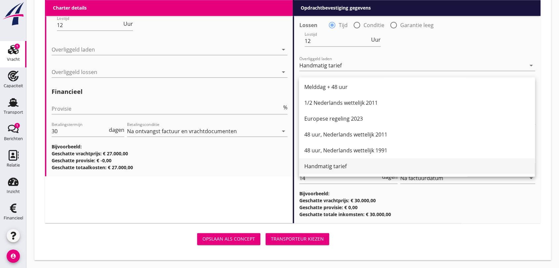
click at [328, 167] on div "Handmatig tarief" at bounding box center [416, 166] width 225 height 8
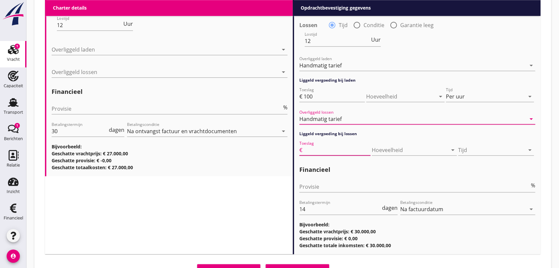
click at [335, 146] on input "Toeslag" at bounding box center [337, 150] width 67 height 11
type input "100"
click at [531, 150] on icon "arrow_drop_down" at bounding box center [530, 150] width 8 height 8
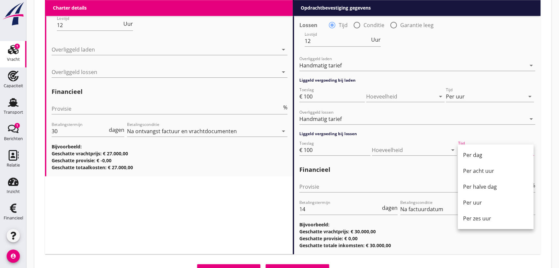
scroll to position [812, 0]
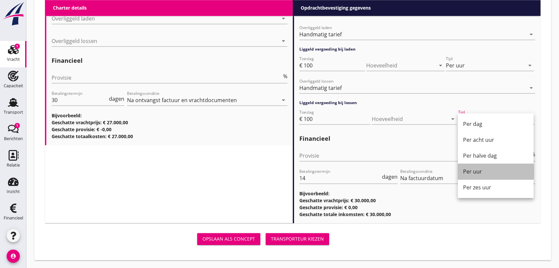
click at [470, 172] on div "Per uur" at bounding box center [495, 172] width 65 height 8
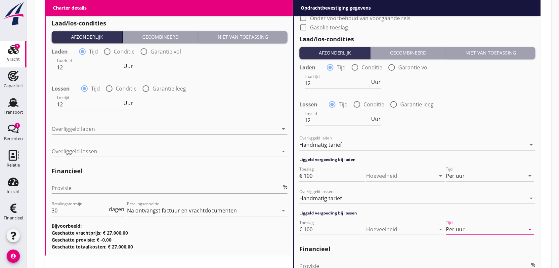
scroll to position [739, 0]
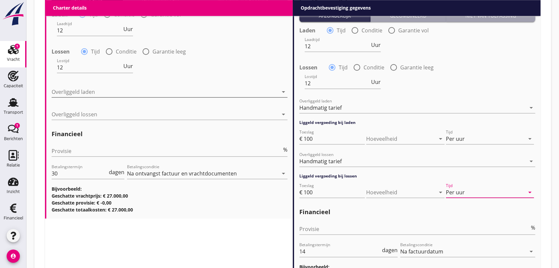
click at [284, 91] on icon "arrow_drop_down" at bounding box center [284, 92] width 8 height 8
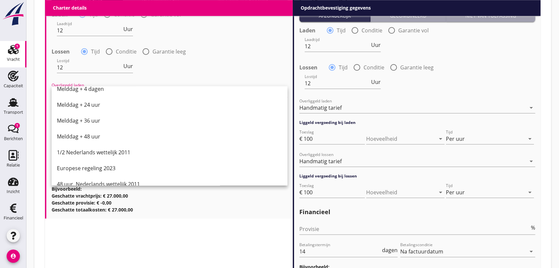
scroll to position [335, 0]
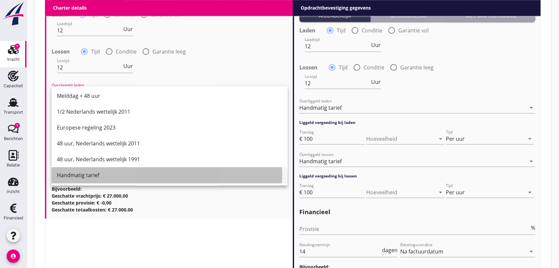
click at [64, 174] on div "Handmatig tarief" at bounding box center [169, 175] width 225 height 8
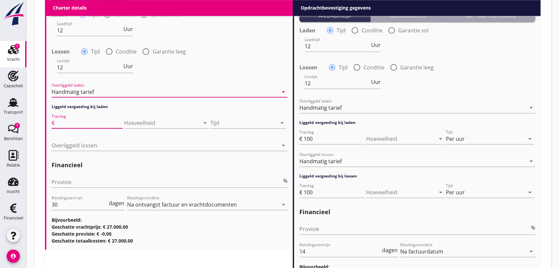
click at [75, 124] on input "Toeslag" at bounding box center [89, 123] width 67 height 11
type input "100"
click at [283, 121] on icon "arrow_drop_down" at bounding box center [282, 123] width 8 height 8
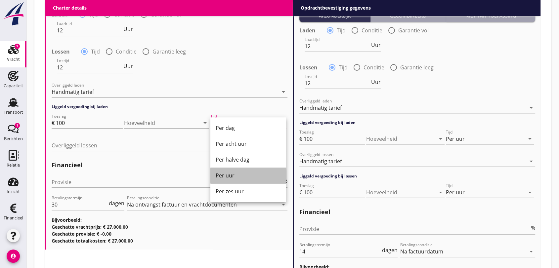
click at [227, 173] on div "Per uur" at bounding box center [248, 176] width 65 height 8
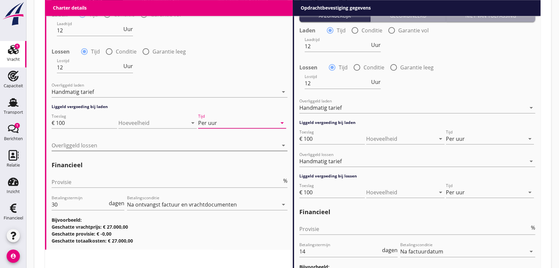
click at [74, 144] on div at bounding box center [165, 145] width 227 height 11
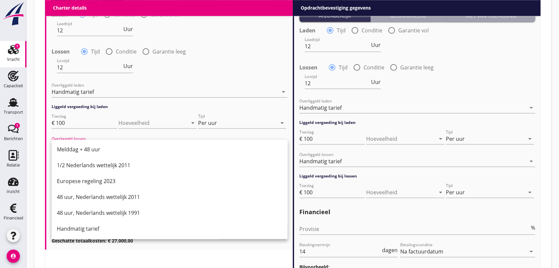
scroll to position [812, 0]
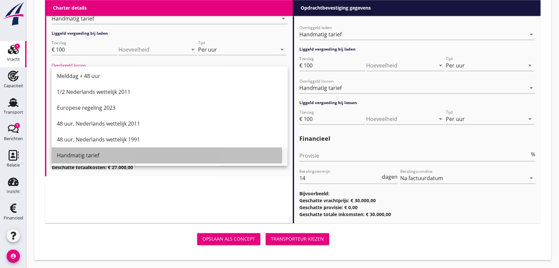
click at [71, 157] on div "Handmatig tarief" at bounding box center [169, 156] width 225 height 8
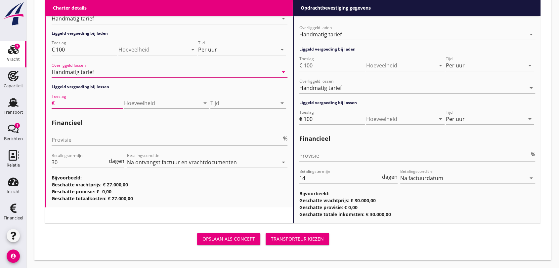
click at [78, 101] on input "Toeslag" at bounding box center [89, 103] width 67 height 11
type input "100"
click at [283, 100] on icon "arrow_drop_down" at bounding box center [282, 103] width 8 height 8
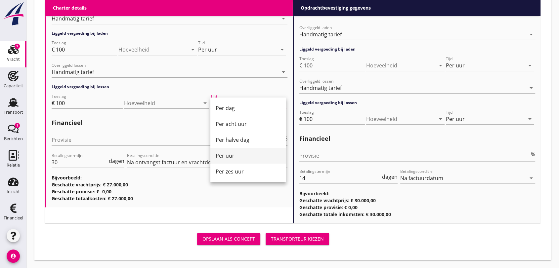
click at [225, 155] on div "Per uur" at bounding box center [248, 156] width 65 height 8
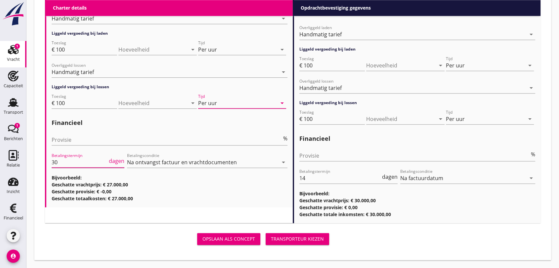
click at [58, 162] on input "30" at bounding box center [80, 162] width 56 height 11
type input "3"
type input "14"
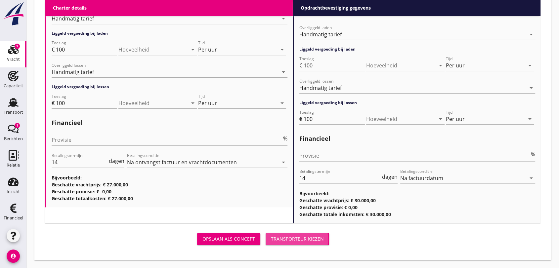
click at [287, 239] on div "Transporteur kiezen" at bounding box center [297, 239] width 53 height 7
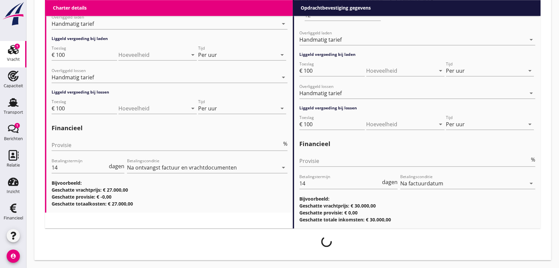
scroll to position [807, 0]
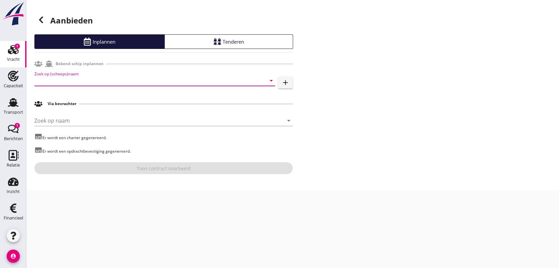
click at [122, 78] on input "Zoek op (scheeps)naam" at bounding box center [145, 80] width 222 height 11
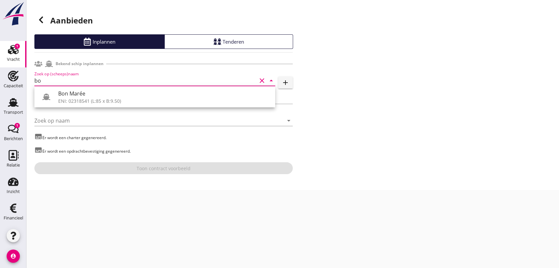
type input "b"
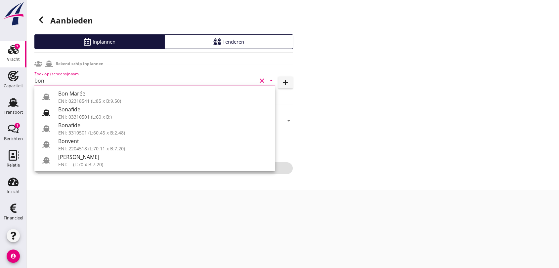
type input "bon"
click at [390, 165] on div "Aanbieden Inplannen Tenderen Bekend schip inplannen Zoek op (scheeps)naam bon c…" at bounding box center [292, 95] width 533 height 190
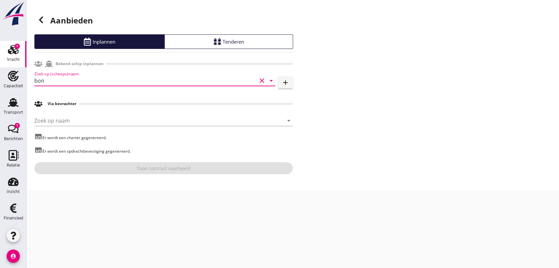
click at [62, 80] on input "bon" at bounding box center [145, 80] width 222 height 11
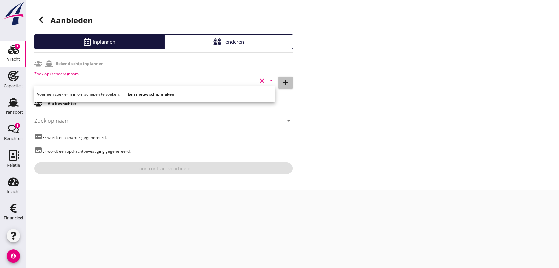
click at [285, 83] on icon "add" at bounding box center [286, 83] width 8 height 8
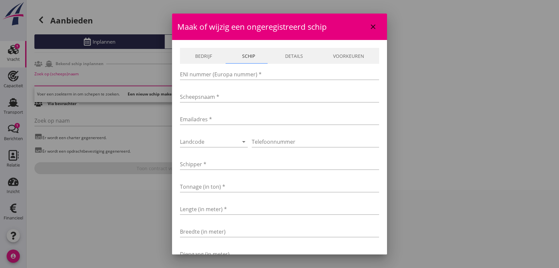
click at [245, 57] on link "Schip" at bounding box center [248, 56] width 43 height 16
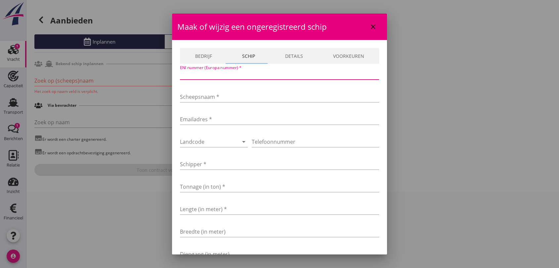
click at [249, 75] on input "ENI nummer (Europa nummer) *" at bounding box center [279, 74] width 199 height 11
click at [217, 72] on input "ENI nummer (Europa nummer) *" at bounding box center [279, 74] width 199 height 11
type input "02318072"
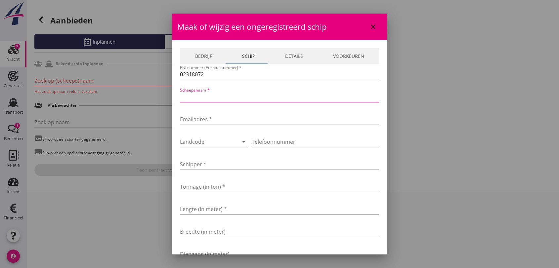
click at [216, 94] on input "Scheepsnaam *" at bounding box center [279, 97] width 199 height 11
type input "Bon Voyage"
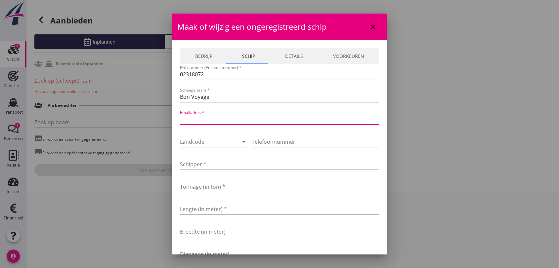
click at [205, 120] on input "Emailadres *" at bounding box center [279, 119] width 199 height 11
type input "[EMAIL_ADDRESS][DOMAIN_NAME]"
click at [212, 140] on div at bounding box center [204, 142] width 49 height 11
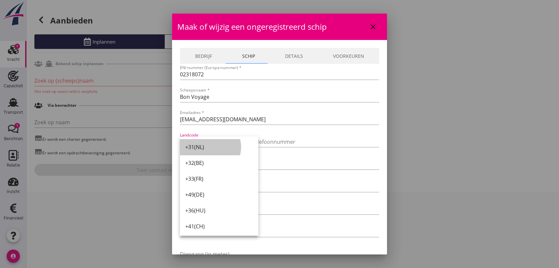
click at [200, 148] on div "+31(NL)" at bounding box center [219, 147] width 68 height 8
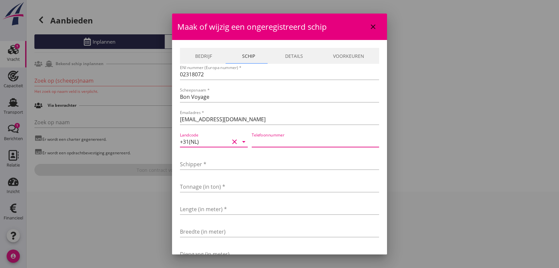
click at [278, 140] on input "Telefoonnummer" at bounding box center [315, 142] width 127 height 11
type input "0681978657"
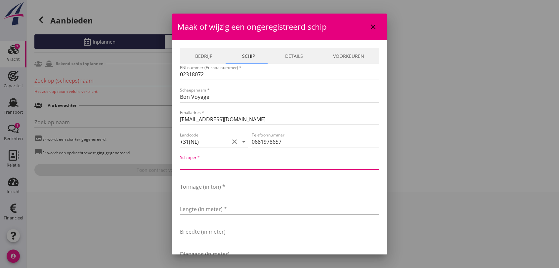
click at [263, 166] on input "Schipper *" at bounding box center [279, 164] width 199 height 11
type input "Bruin"
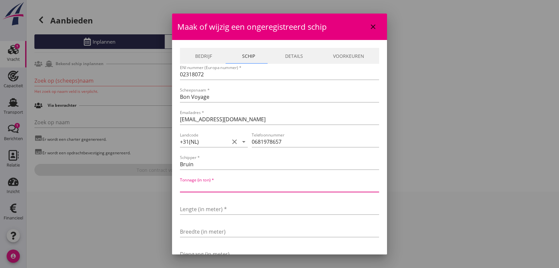
click at [206, 187] on input "Tonnage (in ton) *" at bounding box center [279, 187] width 199 height 11
type input "1439"
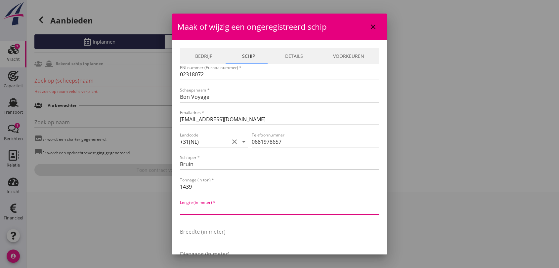
drag, startPoint x: 213, startPoint y: 210, endPoint x: 216, endPoint y: 208, distance: 4.0
click at [214, 209] on input "Lengte (in meter) *" at bounding box center [279, 209] width 199 height 11
click at [222, 208] on input "Lengte (in meter) *" at bounding box center [279, 209] width 199 height 11
type input "85"
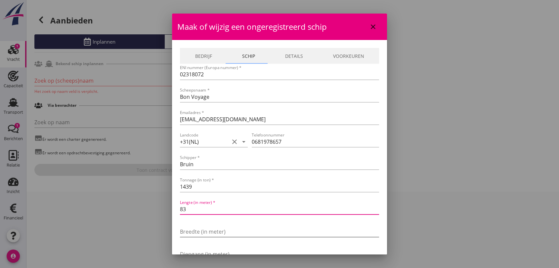
type input "83"
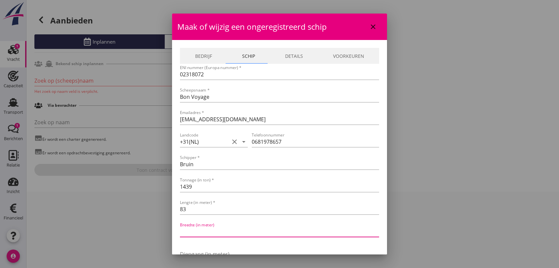
click at [192, 234] on input "Breedte (in meter)" at bounding box center [279, 232] width 199 height 11
type input "9"
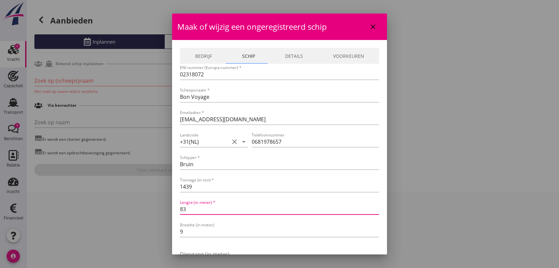
click at [188, 210] on input "83" at bounding box center [279, 209] width 199 height 11
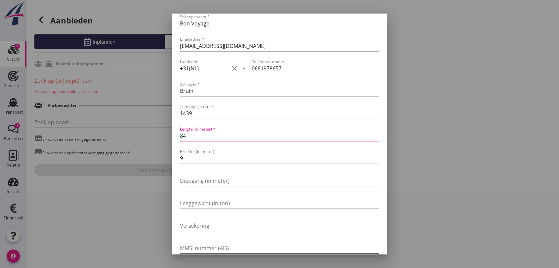
scroll to position [111, 0]
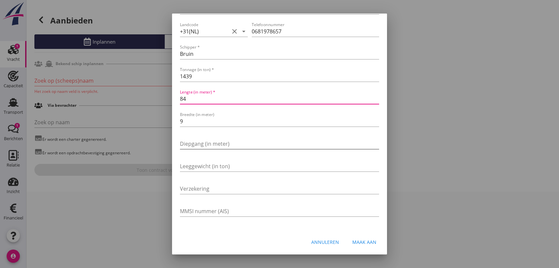
type input "84"
click at [205, 144] on input "Diepgang (in meter)" at bounding box center [279, 144] width 199 height 11
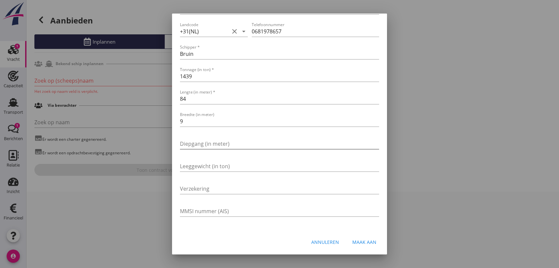
click at [206, 143] on input "Diepgang (in meter)" at bounding box center [279, 144] width 199 height 11
type input "2.67"
click at [204, 189] on input "Verzekering" at bounding box center [279, 189] width 199 height 11
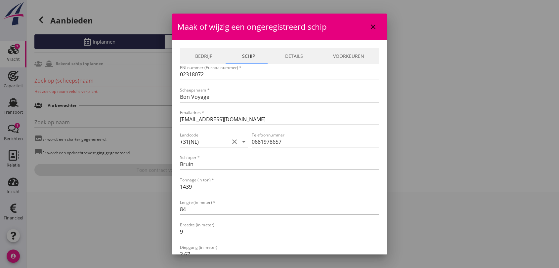
type input "EOC"
click at [197, 56] on link "Bedrijf" at bounding box center [203, 56] width 47 height 16
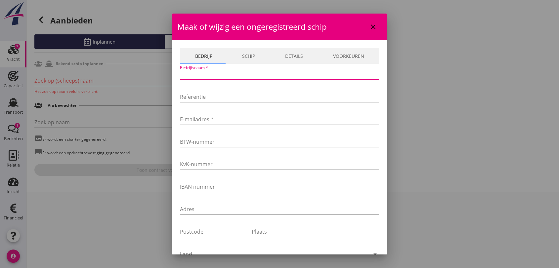
click at [201, 72] on input "Bedrijfsnaam *" at bounding box center [279, 74] width 199 height 11
type input "Bonvent Shipping 3 B.V."
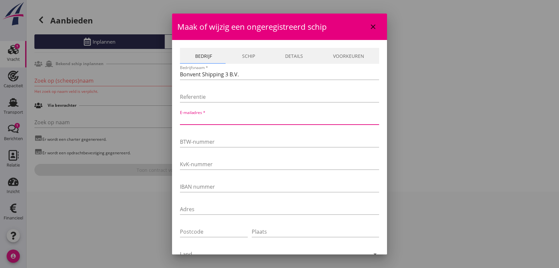
click at [219, 117] on input "E-mailadres *" at bounding box center [279, 119] width 199 height 11
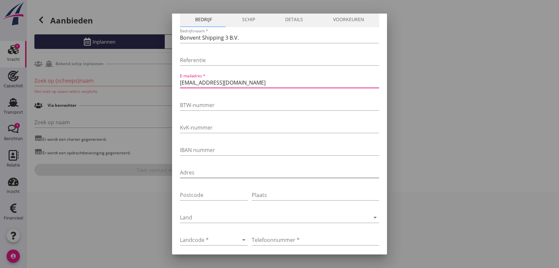
type input "[EMAIL_ADDRESS][DOMAIN_NAME]"
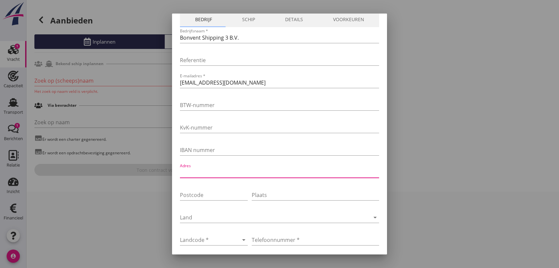
click at [220, 170] on input "Adres" at bounding box center [279, 172] width 199 height 11
type input "[STREET_ADDRESS]"
click at [197, 187] on div "Postcode" at bounding box center [214, 196] width 68 height 21
click at [214, 199] on input "Postcode" at bounding box center [214, 195] width 68 height 11
type input "8"
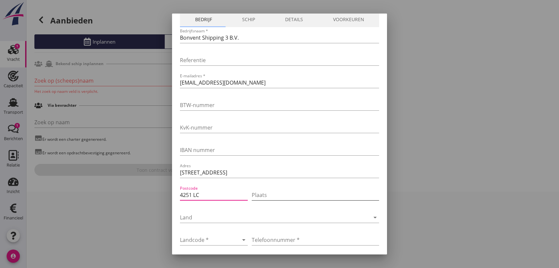
type input "4251 LC"
click at [274, 194] on input "Plaats" at bounding box center [315, 195] width 127 height 11
type input "Werkendam"
click at [240, 239] on icon "arrow_drop_down" at bounding box center [244, 240] width 8 height 8
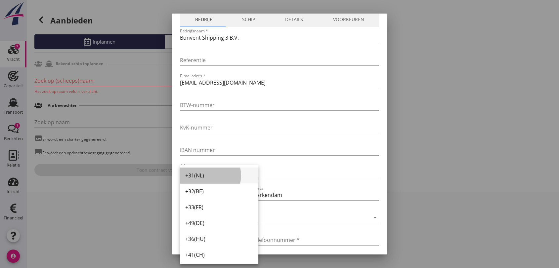
click at [196, 175] on div "+31(NL)" at bounding box center [219, 176] width 68 height 8
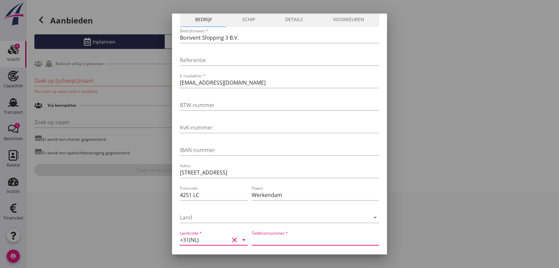
click at [297, 240] on input "Telefoonnummer *" at bounding box center [315, 240] width 127 height 11
click at [303, 241] on input "Telefoonnummer *" at bounding box center [315, 240] width 127 height 11
click at [279, 240] on input "Telefoonnummer *" at bounding box center [315, 240] width 127 height 11
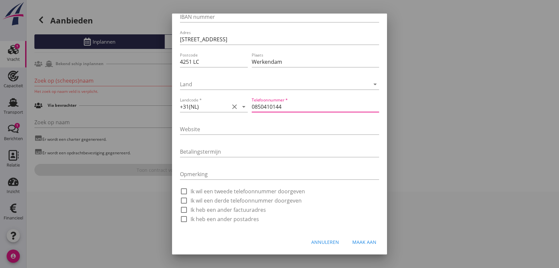
type input "0850410144"
click at [365, 242] on div "Maak aan" at bounding box center [364, 242] width 24 height 7
type input "Bon Voyage"
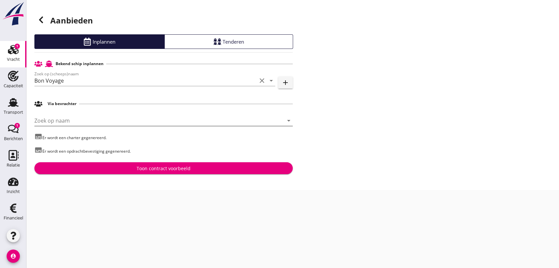
click at [78, 116] on input "Zoek op naam" at bounding box center [154, 121] width 240 height 11
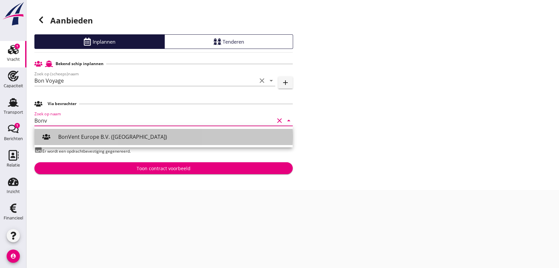
drag, startPoint x: 101, startPoint y: 139, endPoint x: 104, endPoint y: 137, distance: 3.8
click at [104, 137] on div "BonVent Europe B.V. ([GEOGRAPHIC_DATA])" at bounding box center [172, 137] width 229 height 8
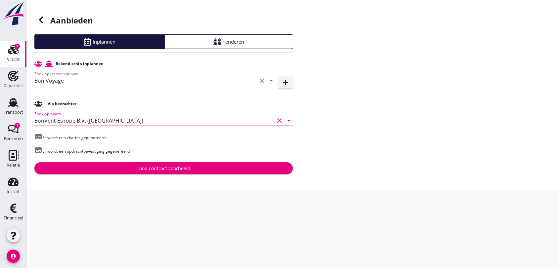
type input "BonVent Europe B.V. ([GEOGRAPHIC_DATA])"
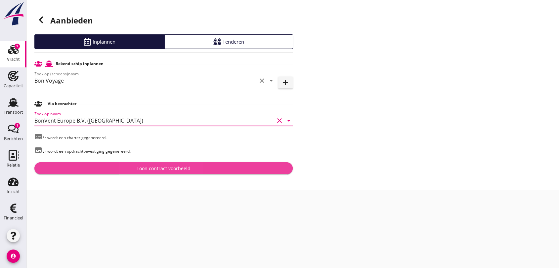
click at [168, 168] on div "Toon contract voorbeeld" at bounding box center [164, 168] width 54 height 7
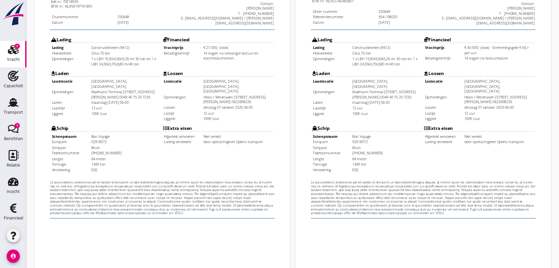
scroll to position [212, 0]
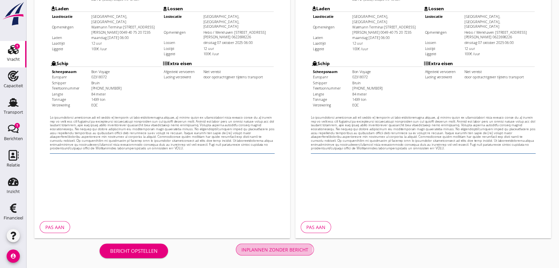
click at [286, 250] on div "Inplannen zonder bericht" at bounding box center [275, 250] width 67 height 7
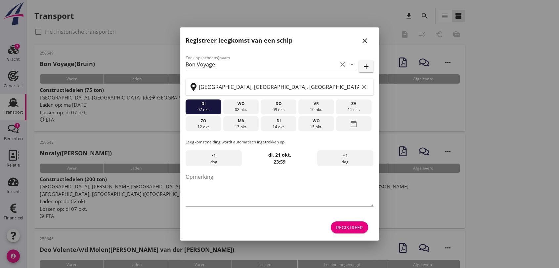
click at [366, 39] on icon "close" at bounding box center [365, 41] width 8 height 8
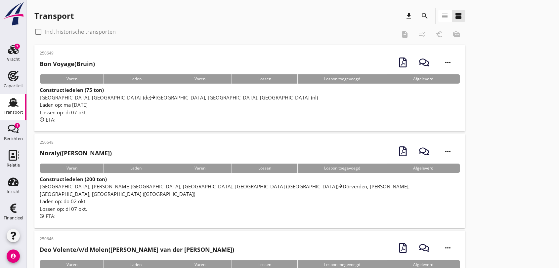
drag, startPoint x: 115, startPoint y: 95, endPoint x: 112, endPoint y: 83, distance: 12.0
click at [116, 95] on span "[GEOGRAPHIC_DATA], [GEOGRAPHIC_DATA] (de) [GEOGRAPHIC_DATA], [GEOGRAPHIC_DATA],…" at bounding box center [179, 97] width 278 height 7
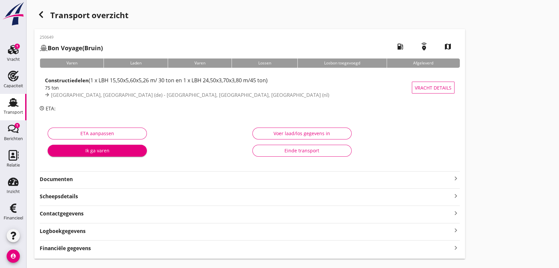
click at [69, 179] on strong "Documenten" at bounding box center [246, 180] width 412 height 8
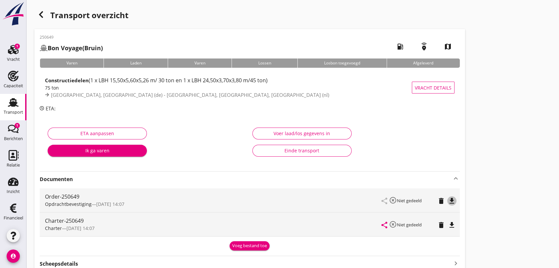
click at [451, 201] on icon "file_download" at bounding box center [452, 201] width 8 height 8
click at [453, 224] on icon "file_download" at bounding box center [452, 225] width 8 height 8
